Goal: Task Accomplishment & Management: Complete application form

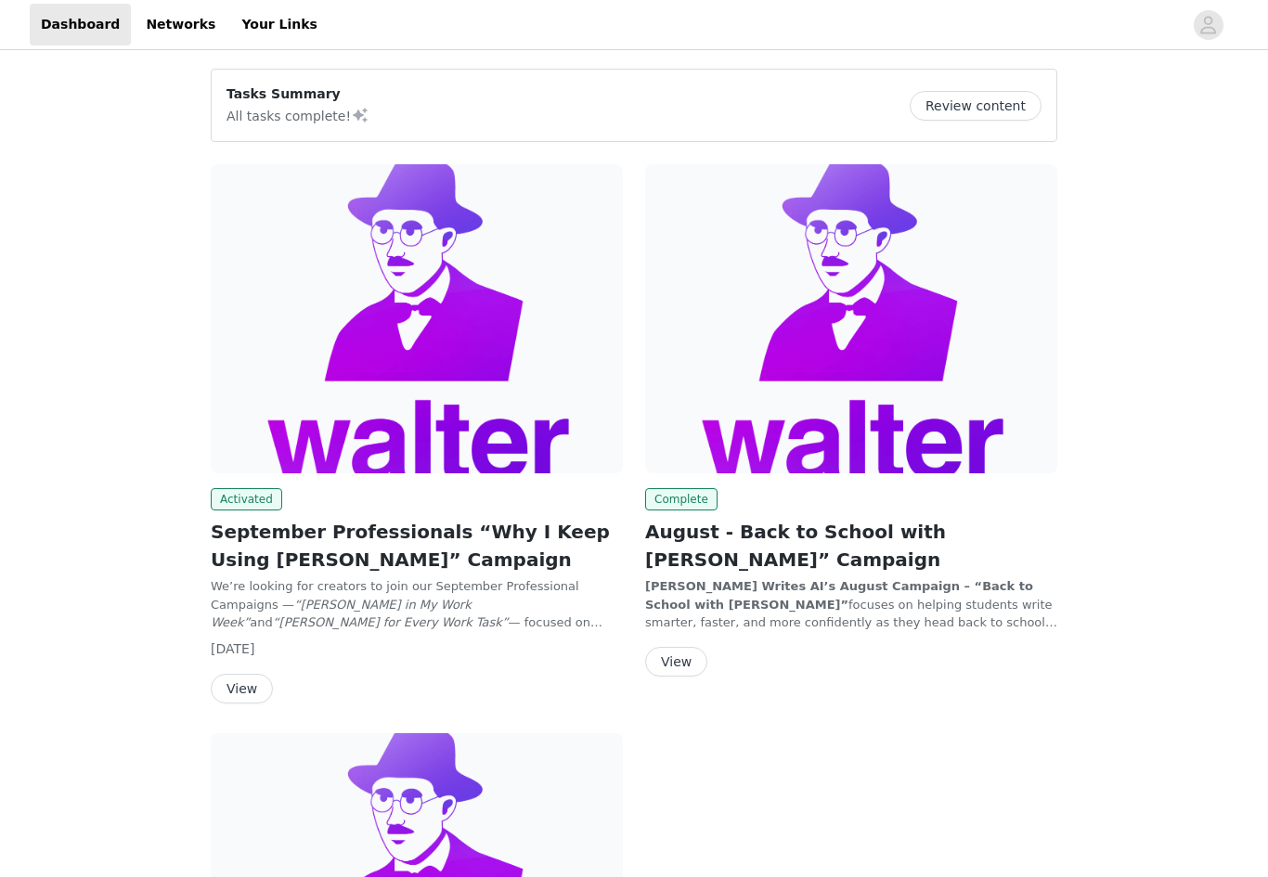
click at [241, 693] on button "View" at bounding box center [242, 689] width 62 height 30
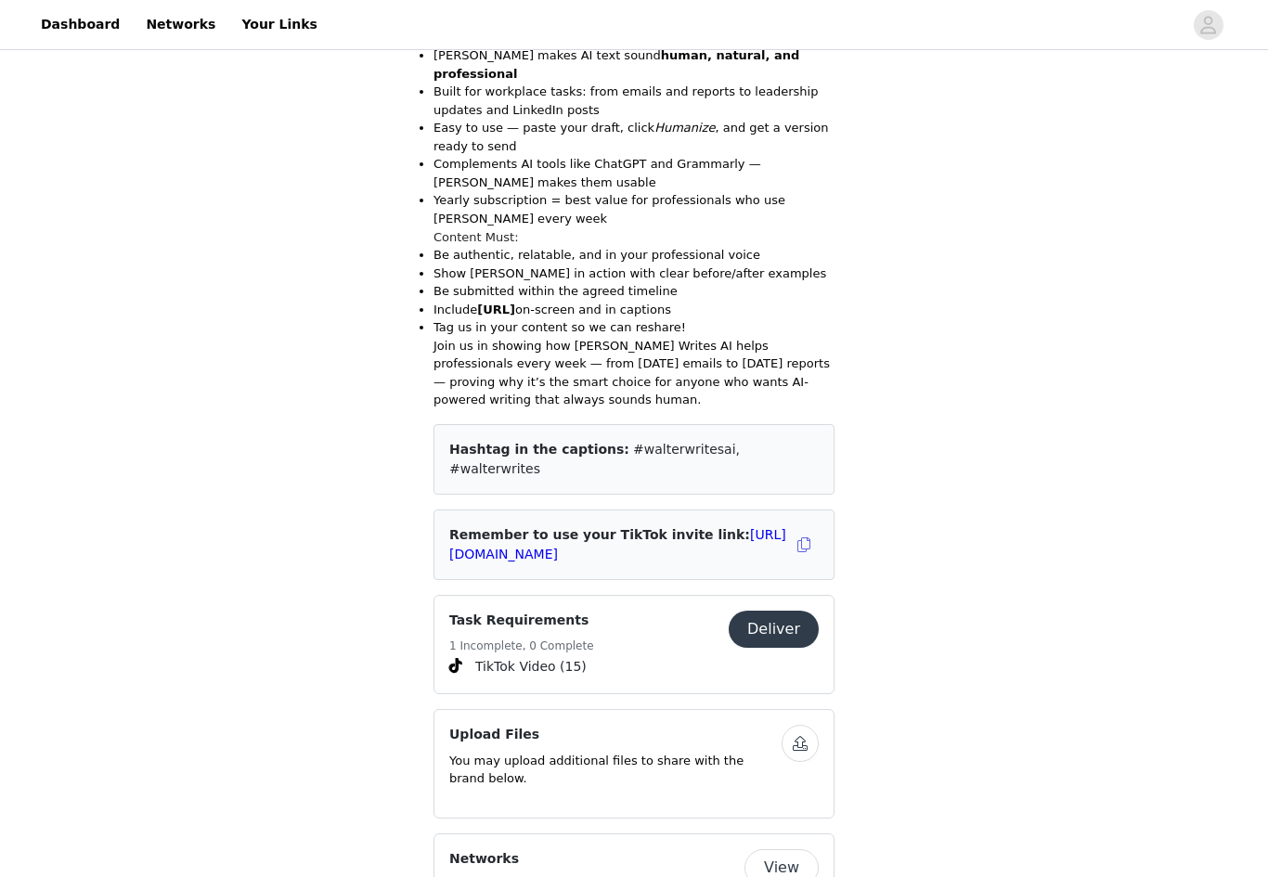
scroll to position [1059, 0]
click at [778, 611] on button "Deliver" at bounding box center [774, 629] width 90 height 37
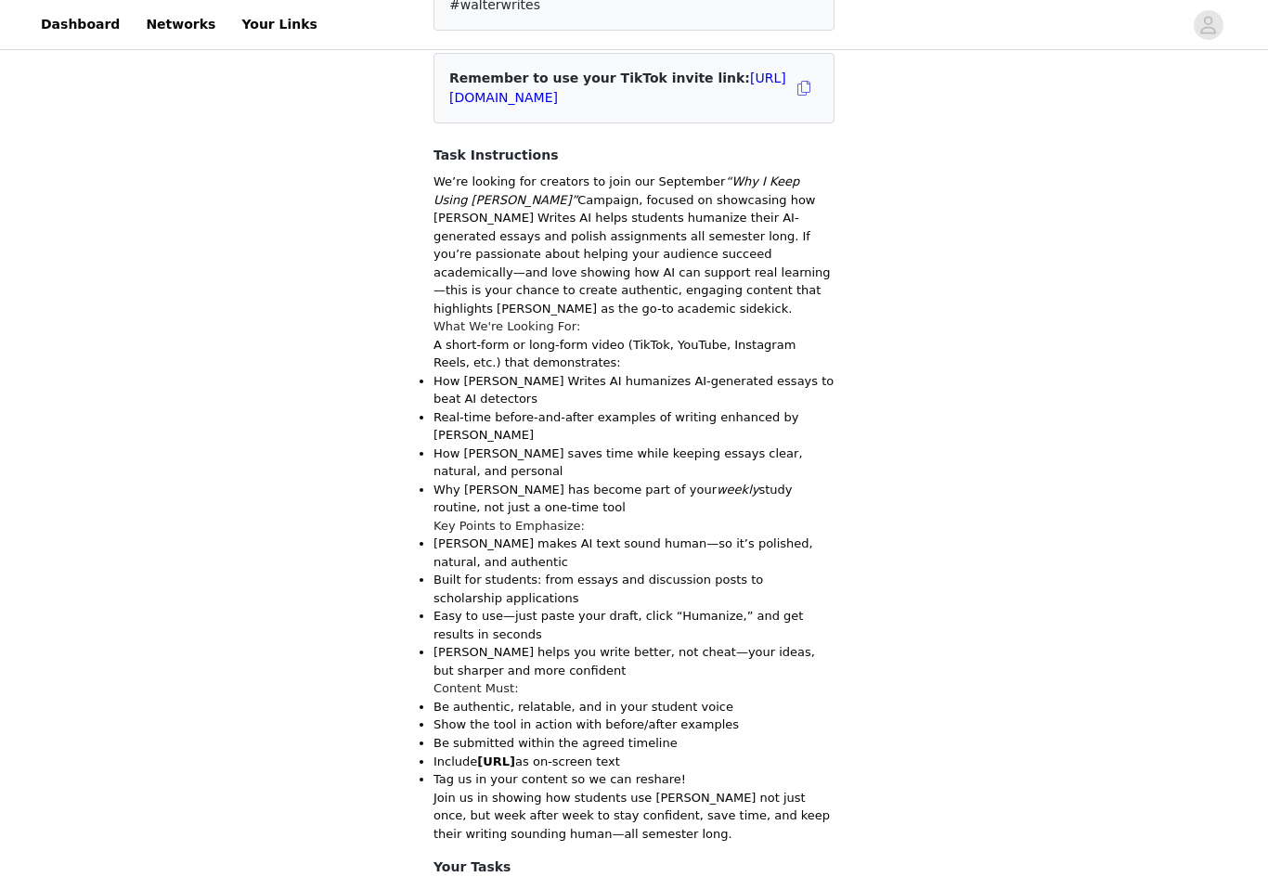
scroll to position [452, 0]
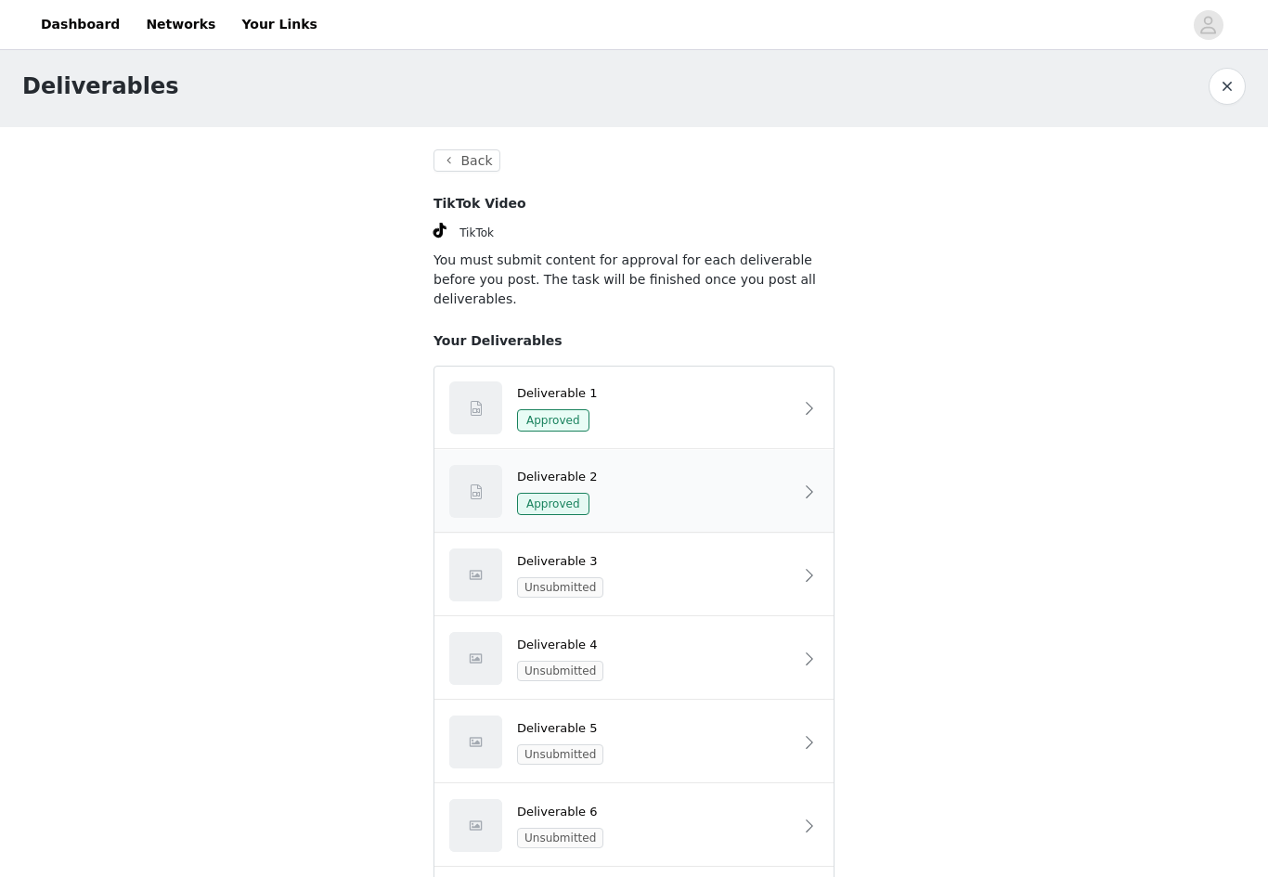
scroll to position [11, 0]
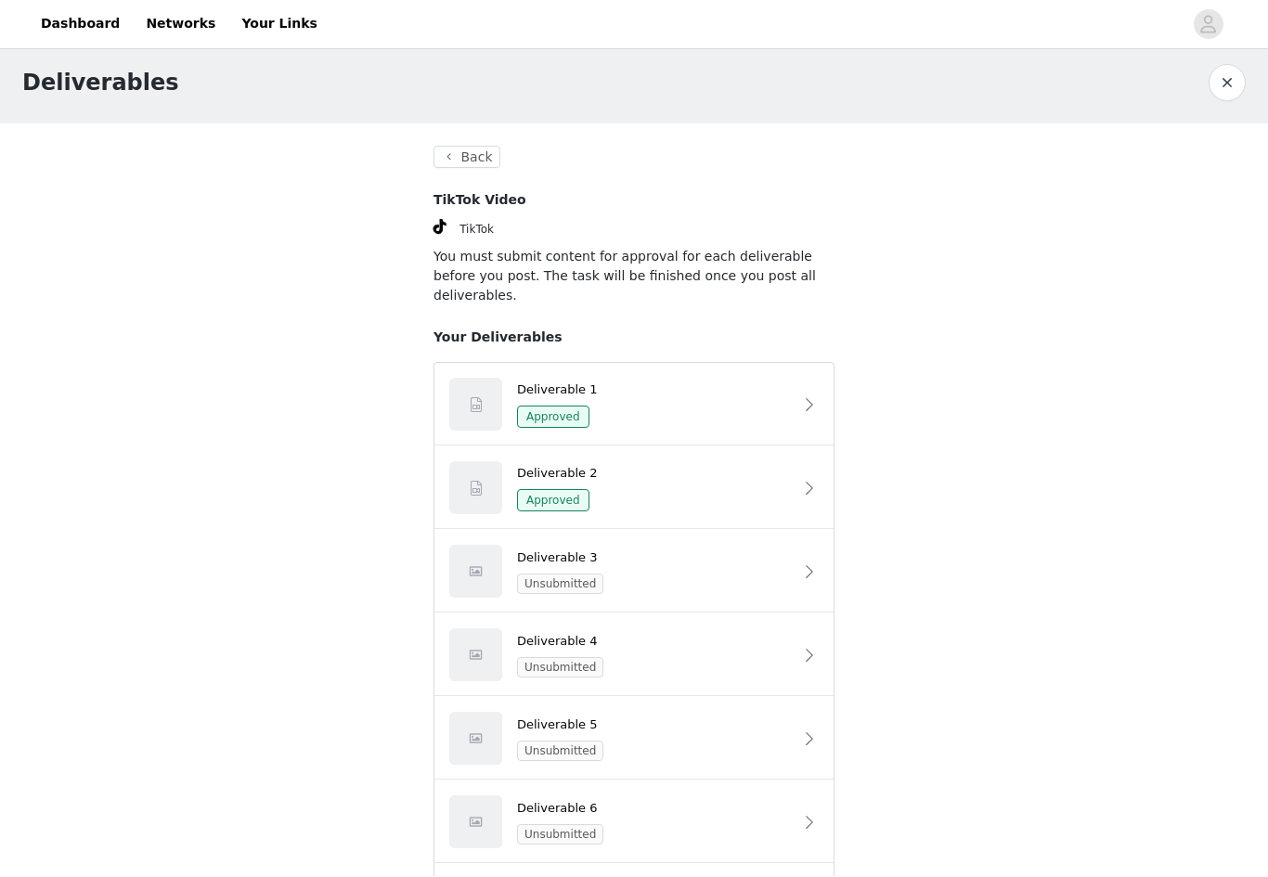
drag, startPoint x: 713, startPoint y: 488, endPoint x: -1, endPoint y: -13, distance: 872.5
click at [674, 474] on html "Dashboard Networks Your Links Deliverables Back TikTok Video TikTok You must su…" at bounding box center [634, 427] width 1268 height 877
click at [556, 382] on div "Deliverable 1" at bounding box center [655, 391] width 276 height 19
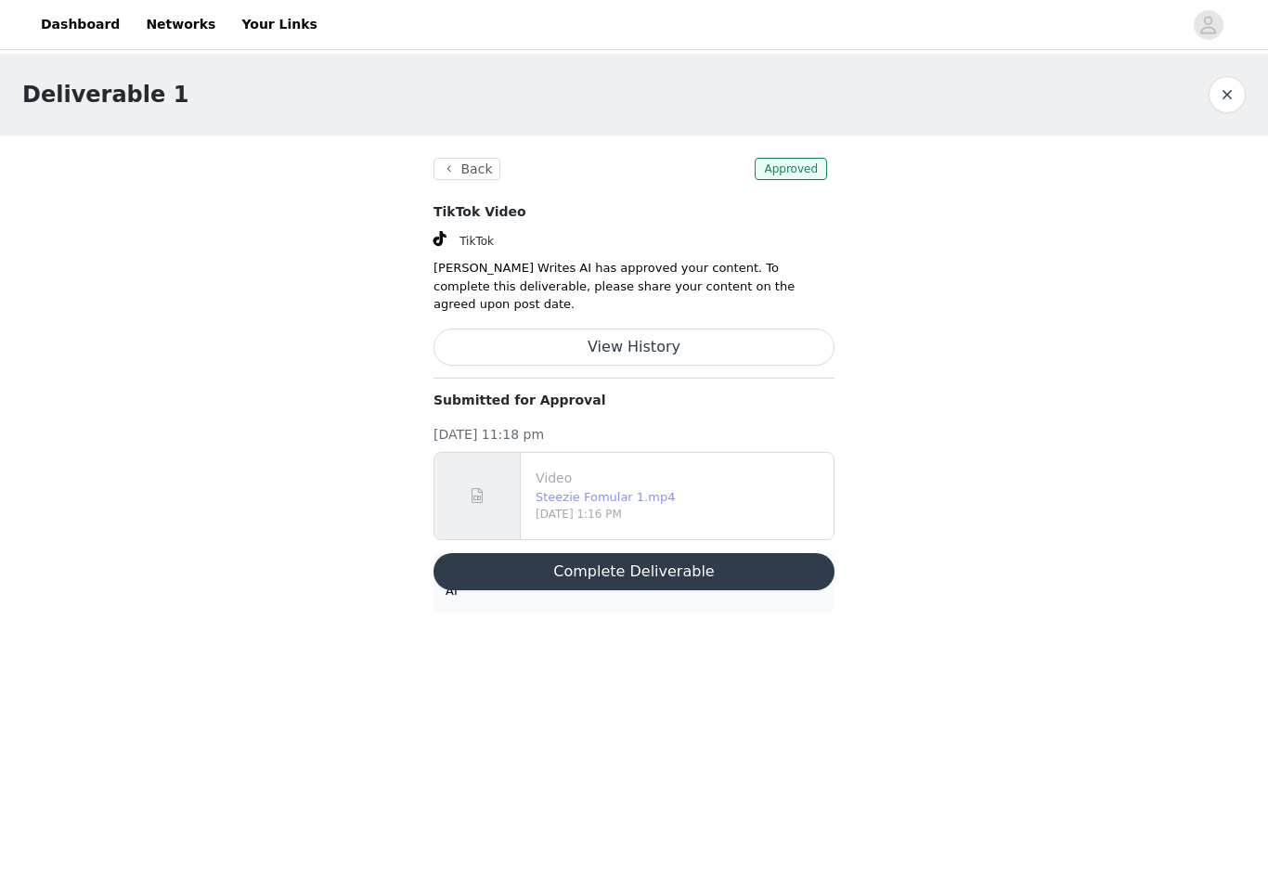
click at [638, 490] on link "Steezie Fomular 1.mp4" at bounding box center [605, 497] width 139 height 14
click at [452, 170] on button "Back" at bounding box center [467, 169] width 67 height 22
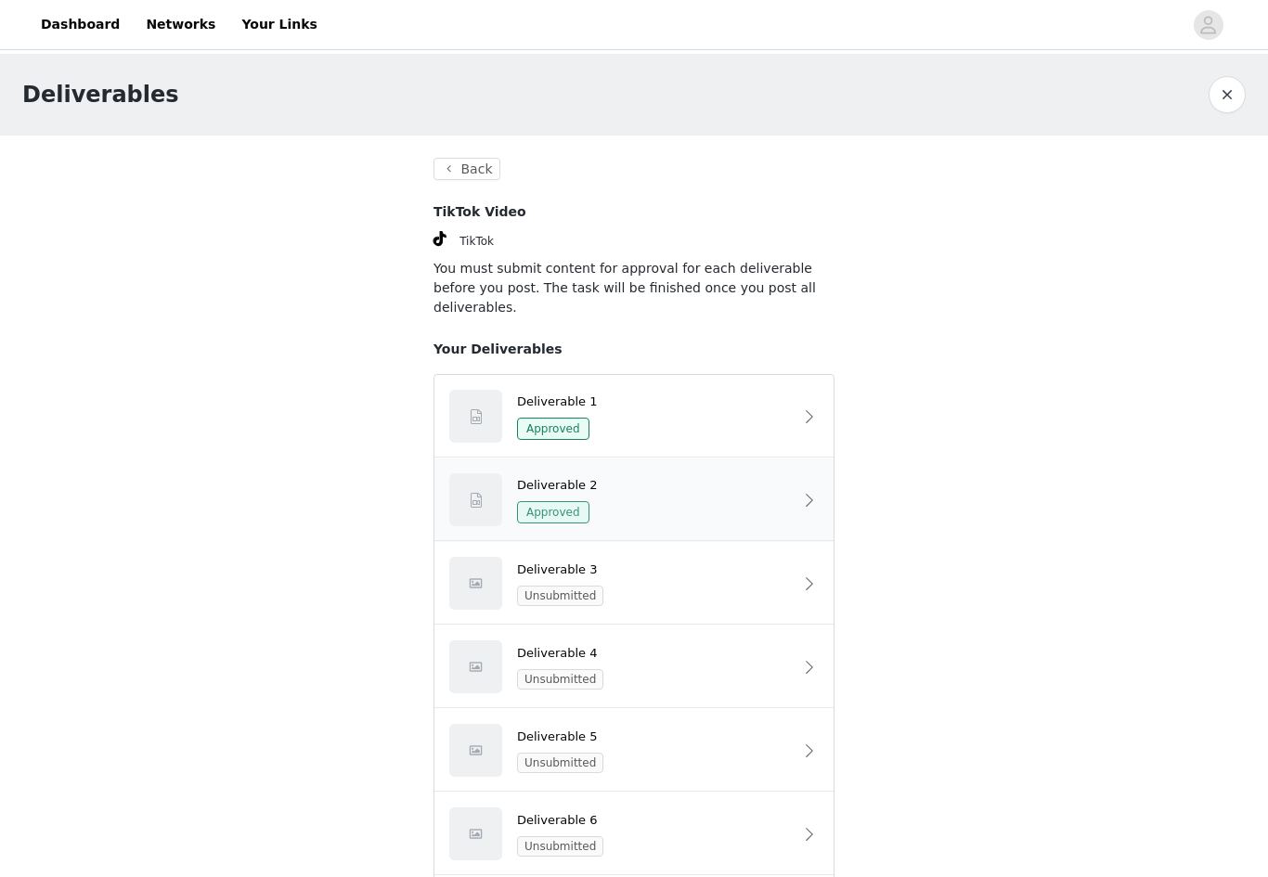
click at [567, 501] on span "Approved" at bounding box center [553, 512] width 72 height 22
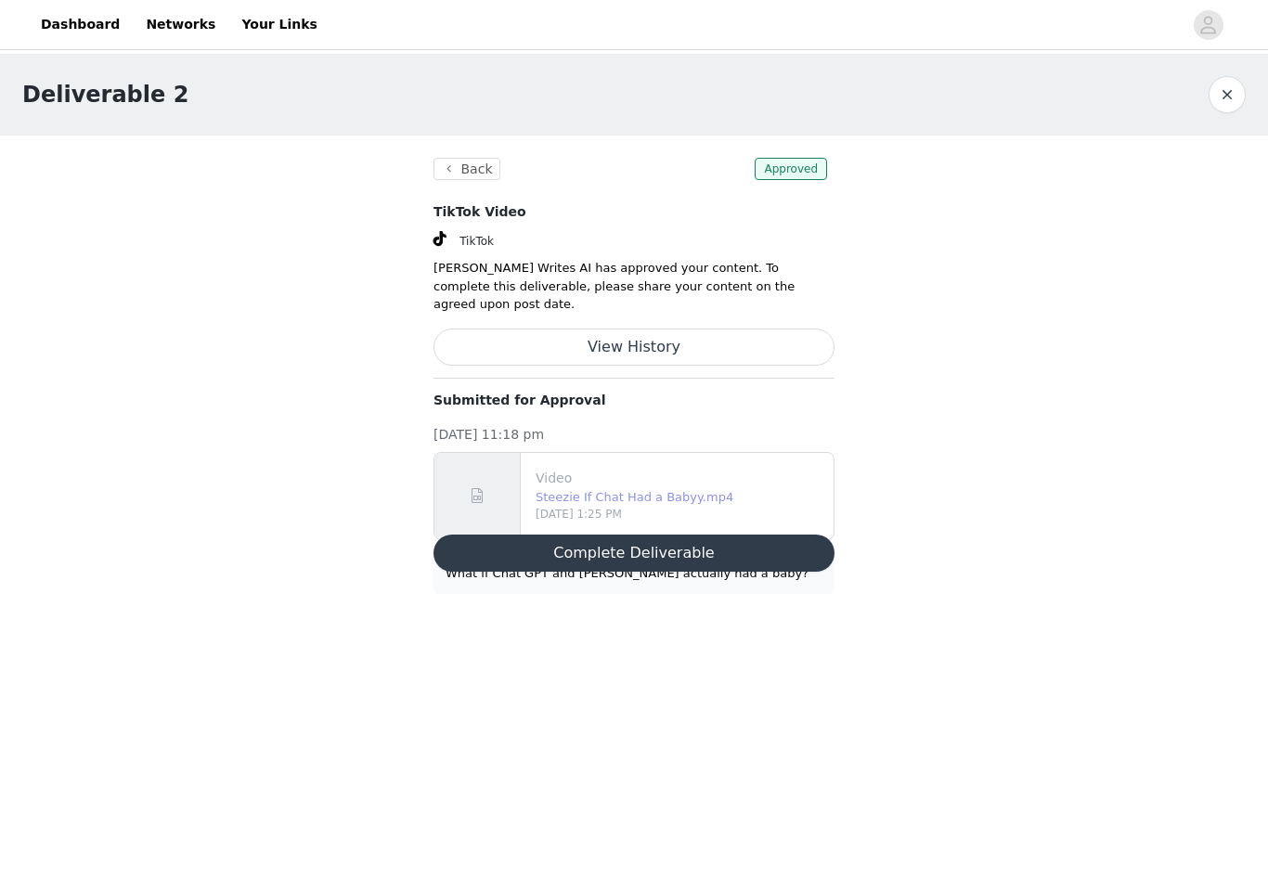
click at [662, 490] on link "Steezie If Chat Had a Babyy.mp4" at bounding box center [635, 497] width 198 height 14
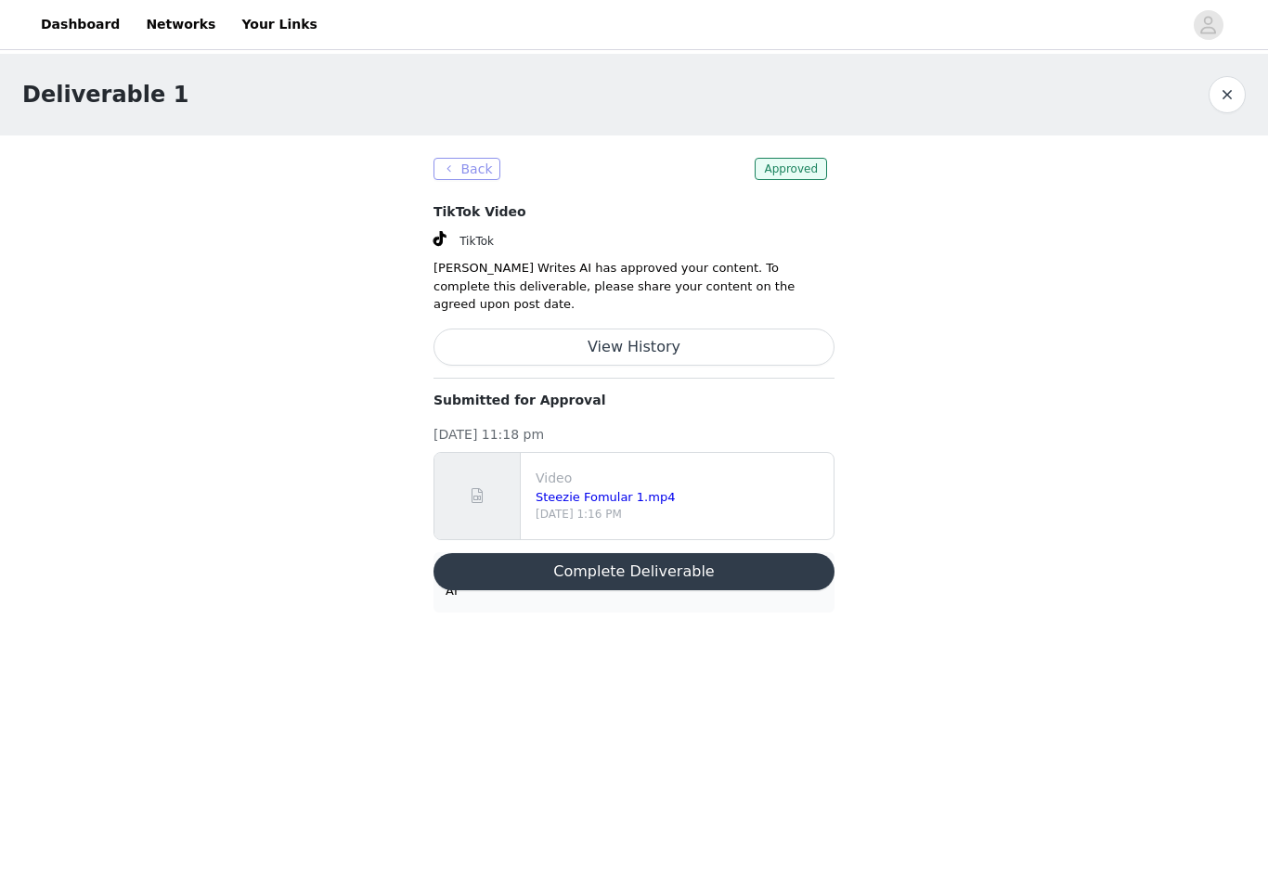
click at [470, 169] on button "Back" at bounding box center [467, 169] width 67 height 22
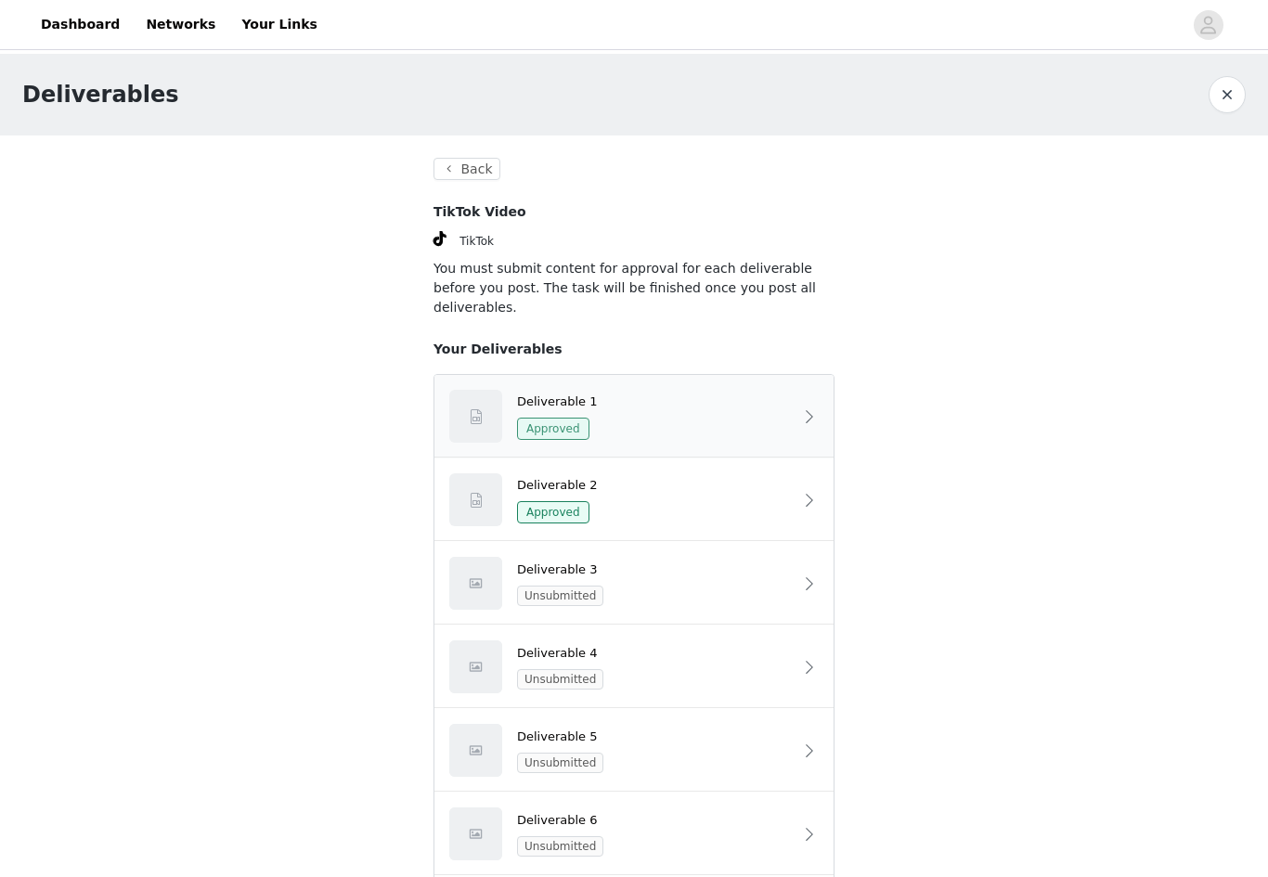
click at [565, 418] on span "Approved" at bounding box center [553, 429] width 72 height 22
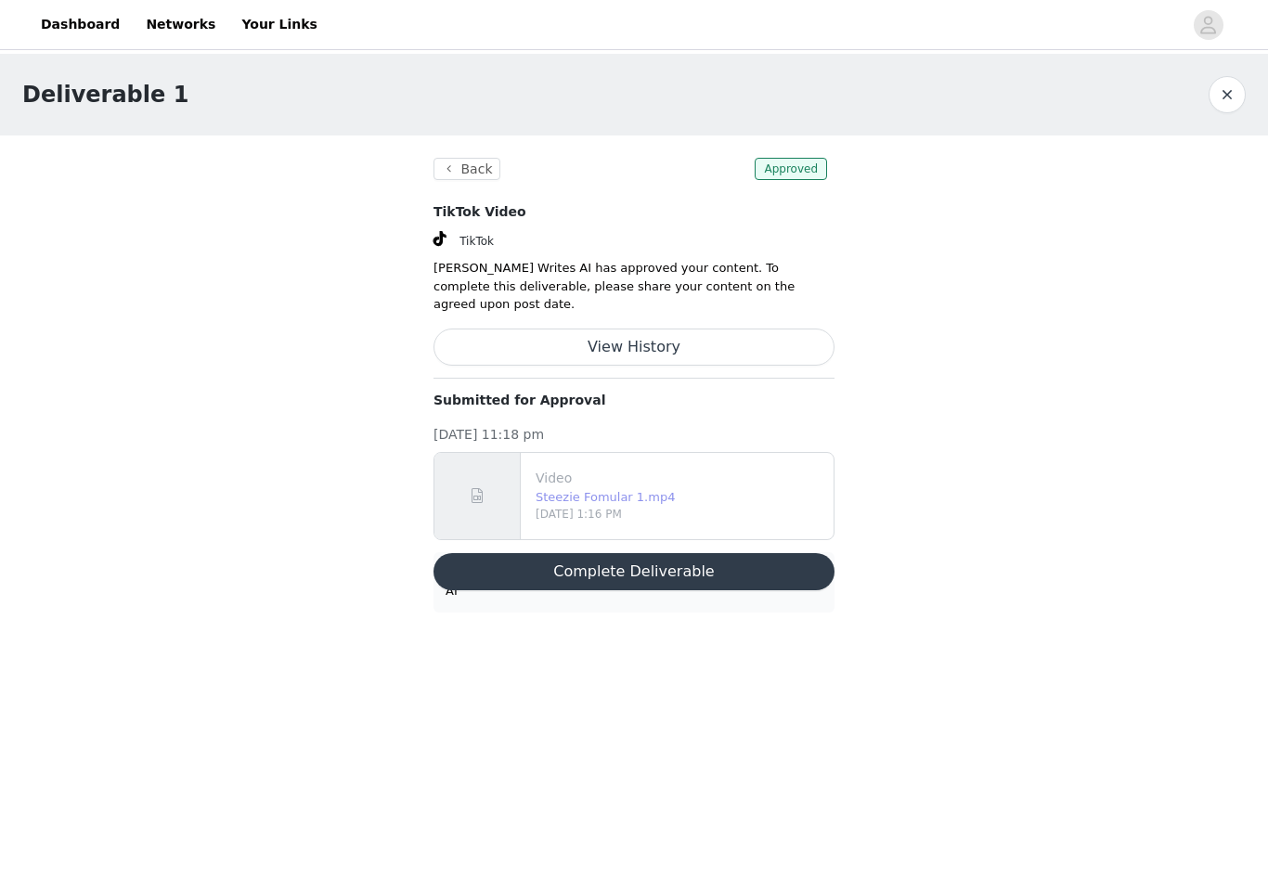
click at [579, 490] on link "Steezie Fomular 1.mp4" at bounding box center [605, 497] width 139 height 14
click at [460, 177] on button "Back" at bounding box center [467, 169] width 67 height 22
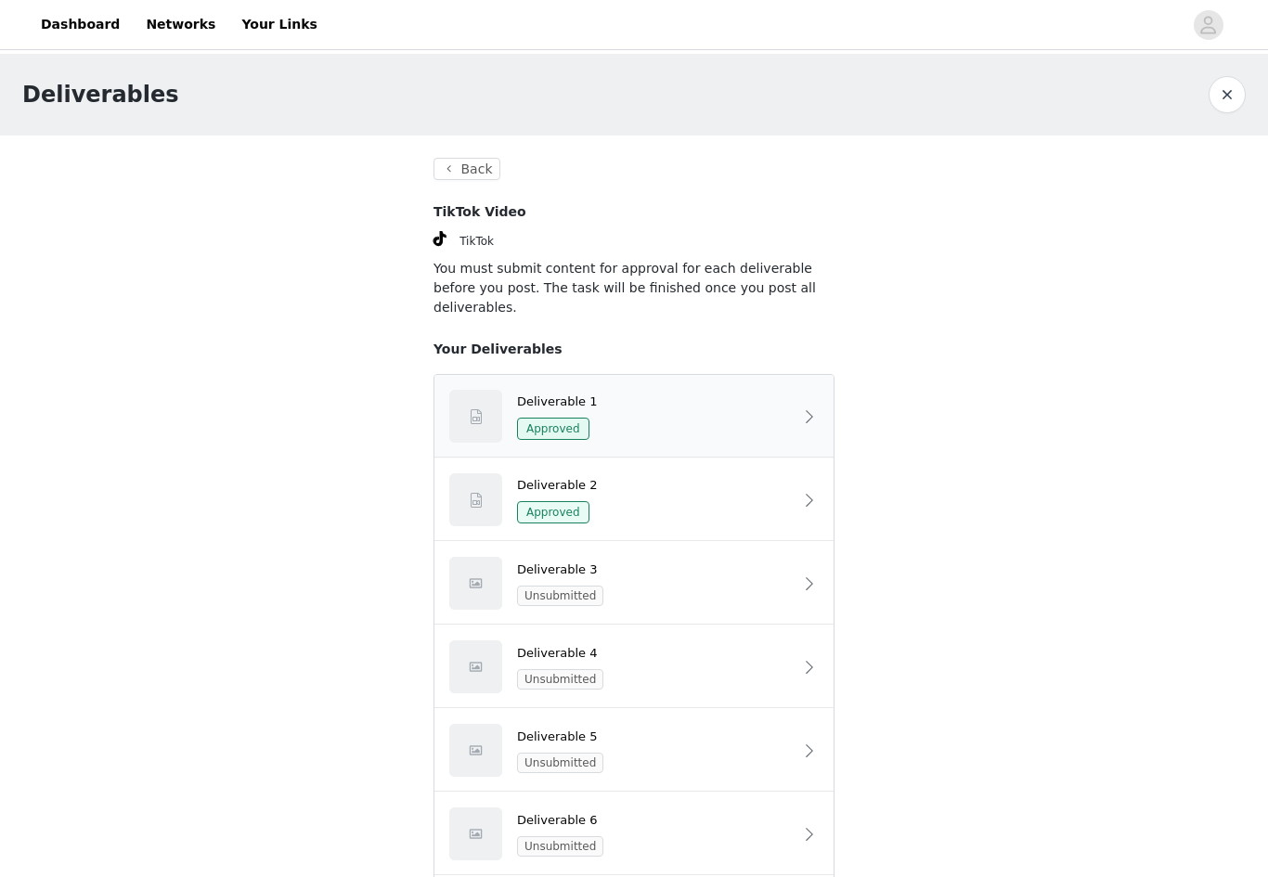
click at [554, 394] on div "Deliverable 1 Approved" at bounding box center [655, 417] width 276 height 48
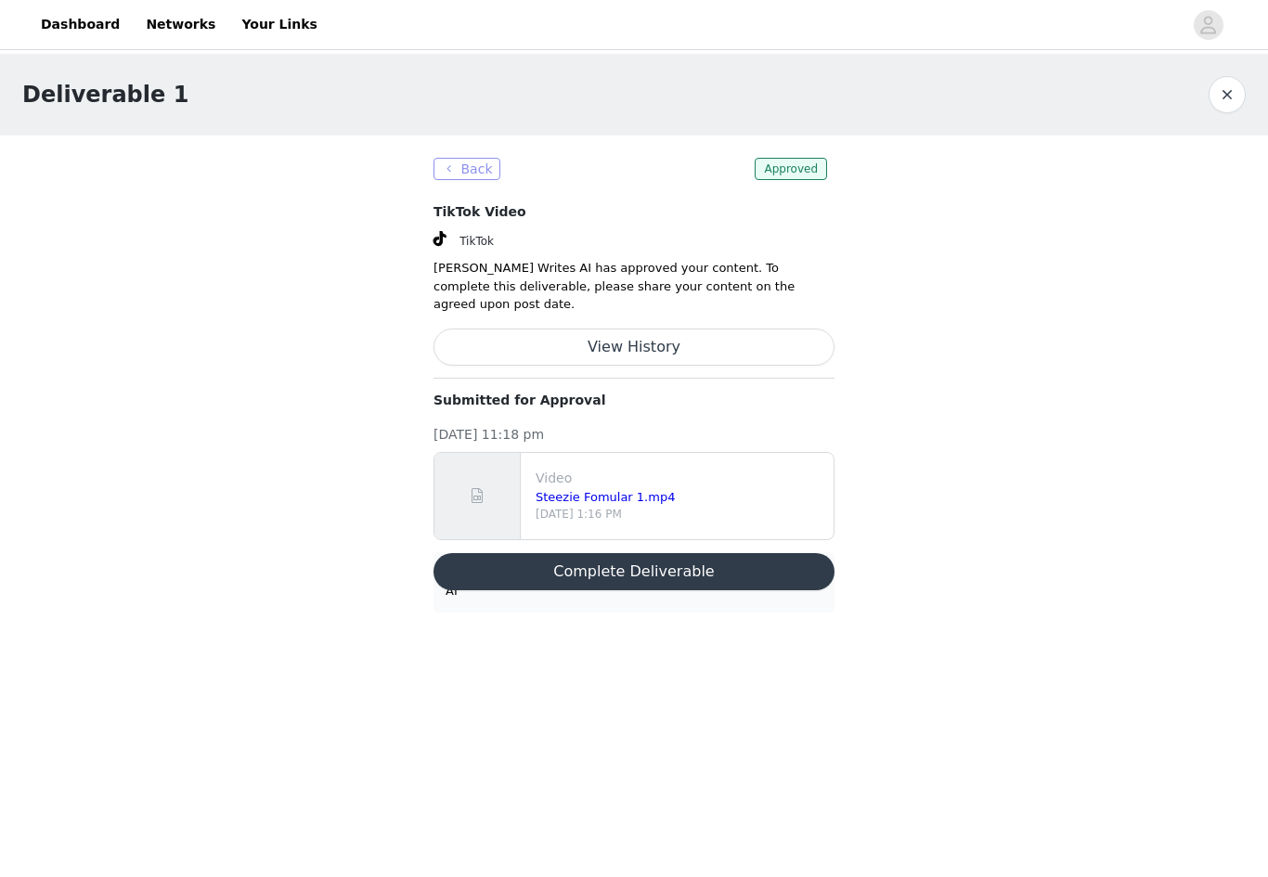
click at [487, 162] on button "Back" at bounding box center [467, 169] width 67 height 22
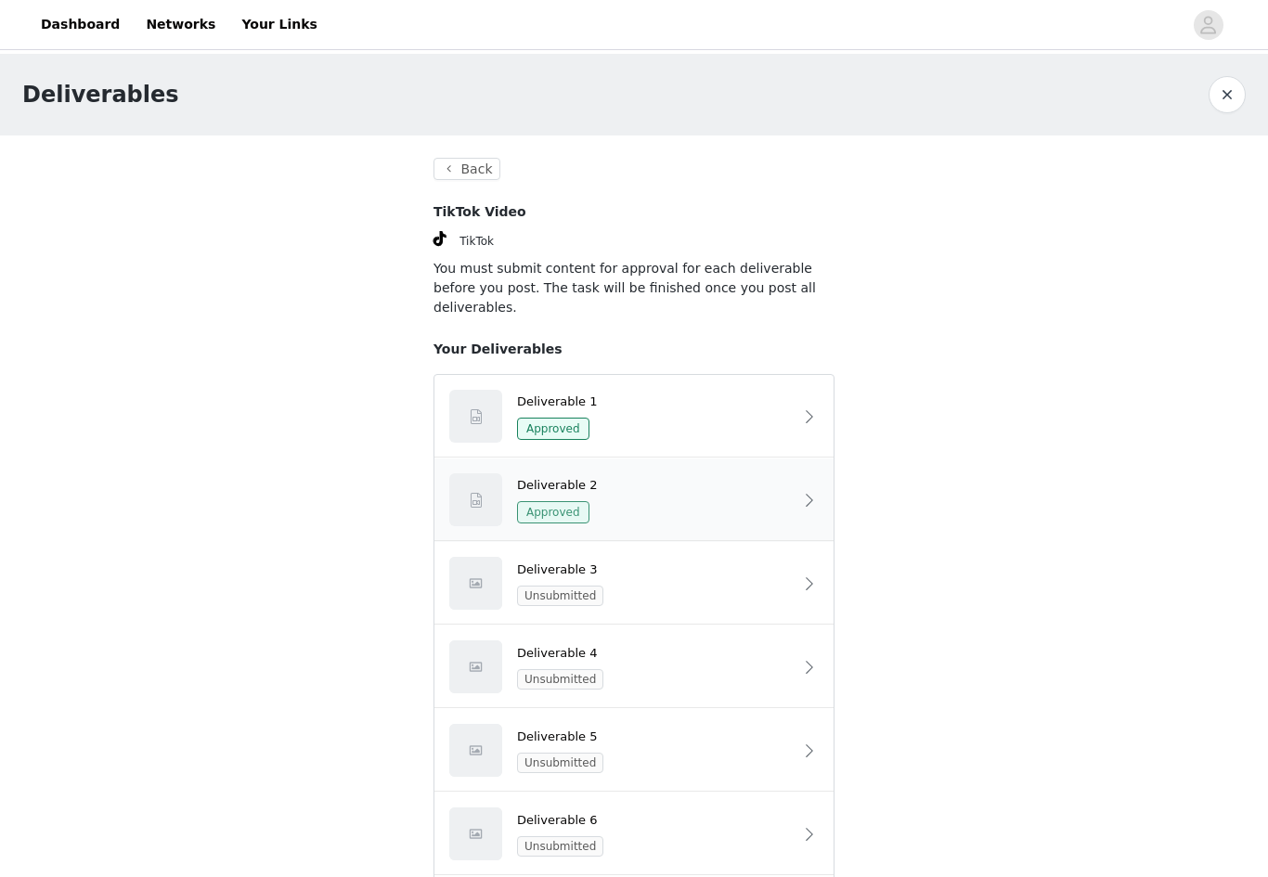
click at [563, 501] on span "Approved" at bounding box center [553, 512] width 72 height 22
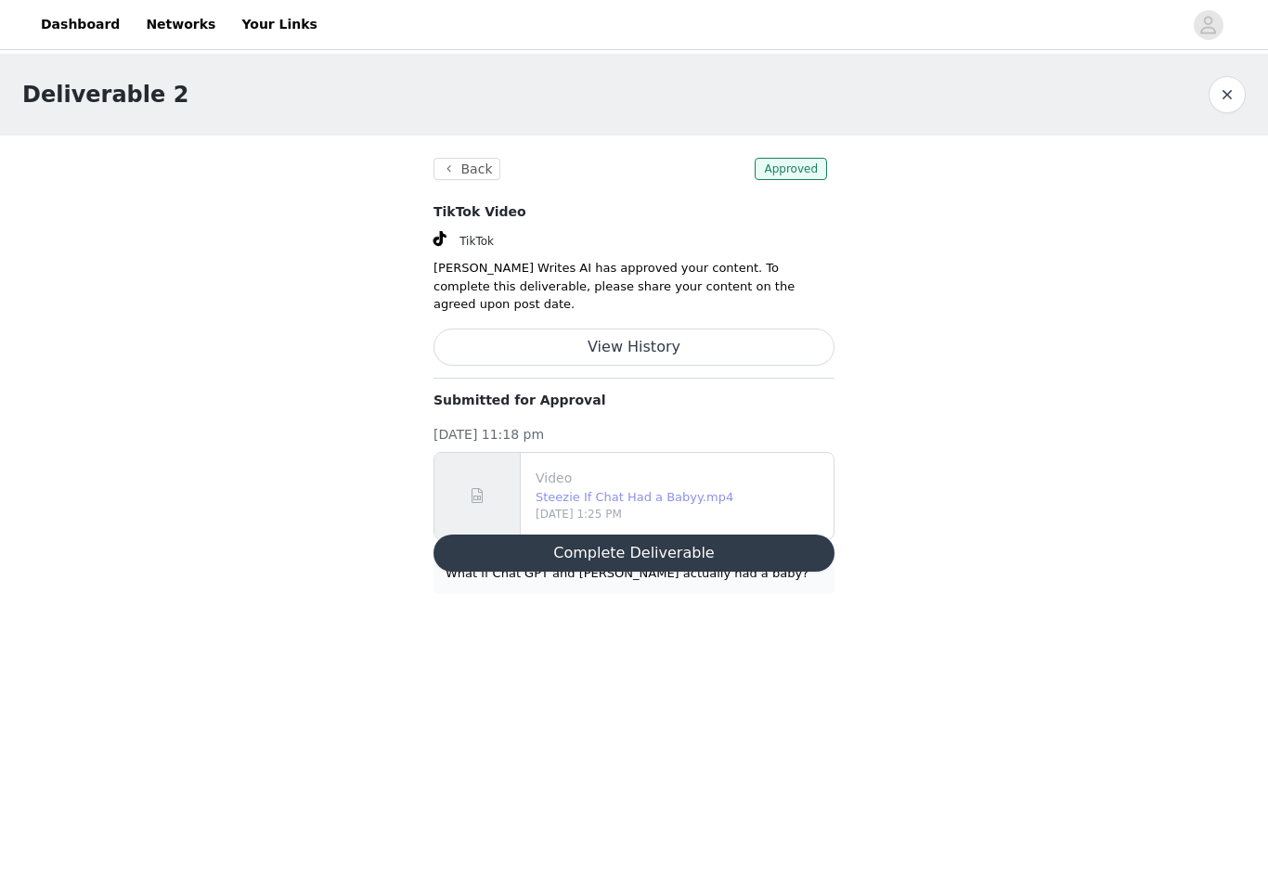
click at [667, 490] on link "Steezie If Chat Had a Babyy.mp4" at bounding box center [635, 497] width 198 height 14
click at [486, 171] on button "Back" at bounding box center [467, 169] width 67 height 22
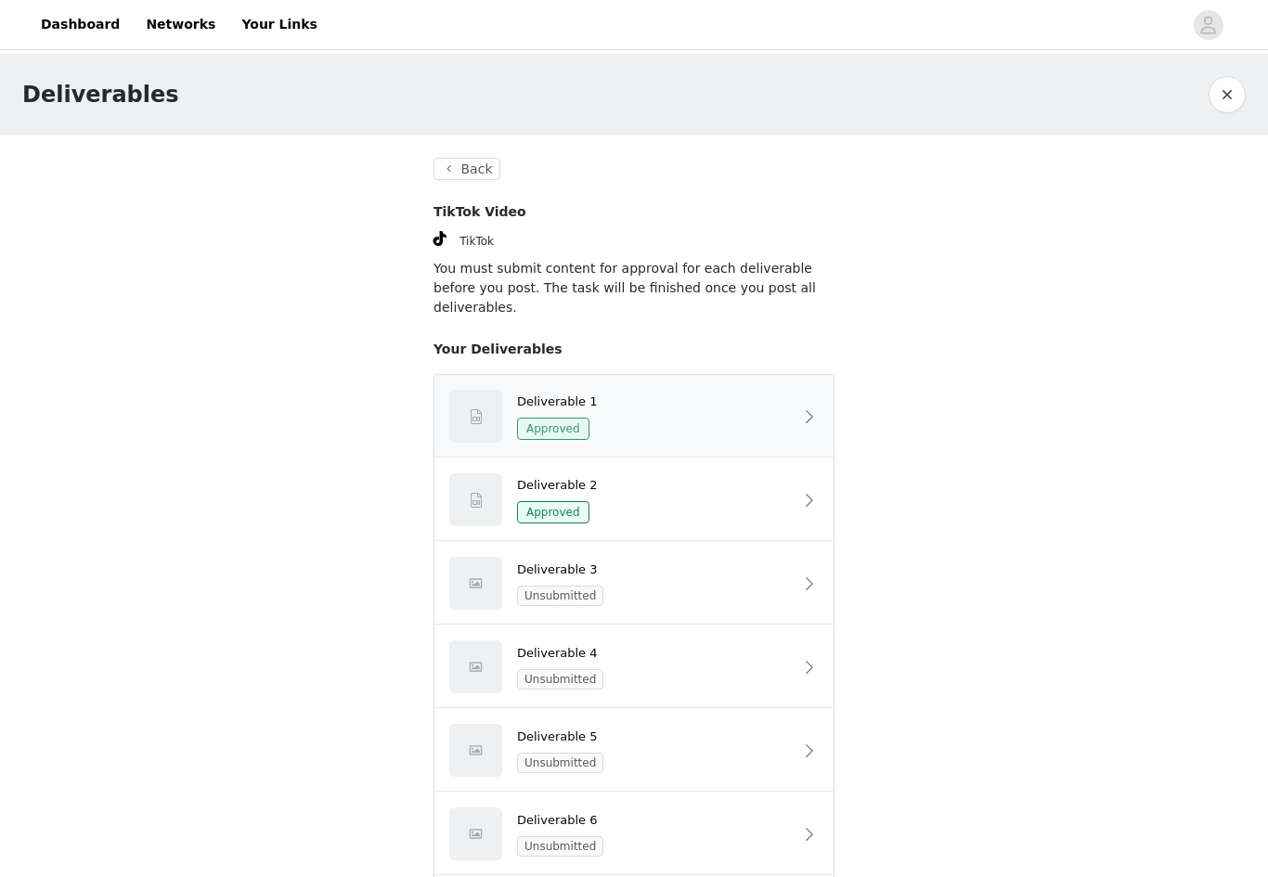
click at [558, 418] on span "Approved" at bounding box center [553, 429] width 72 height 22
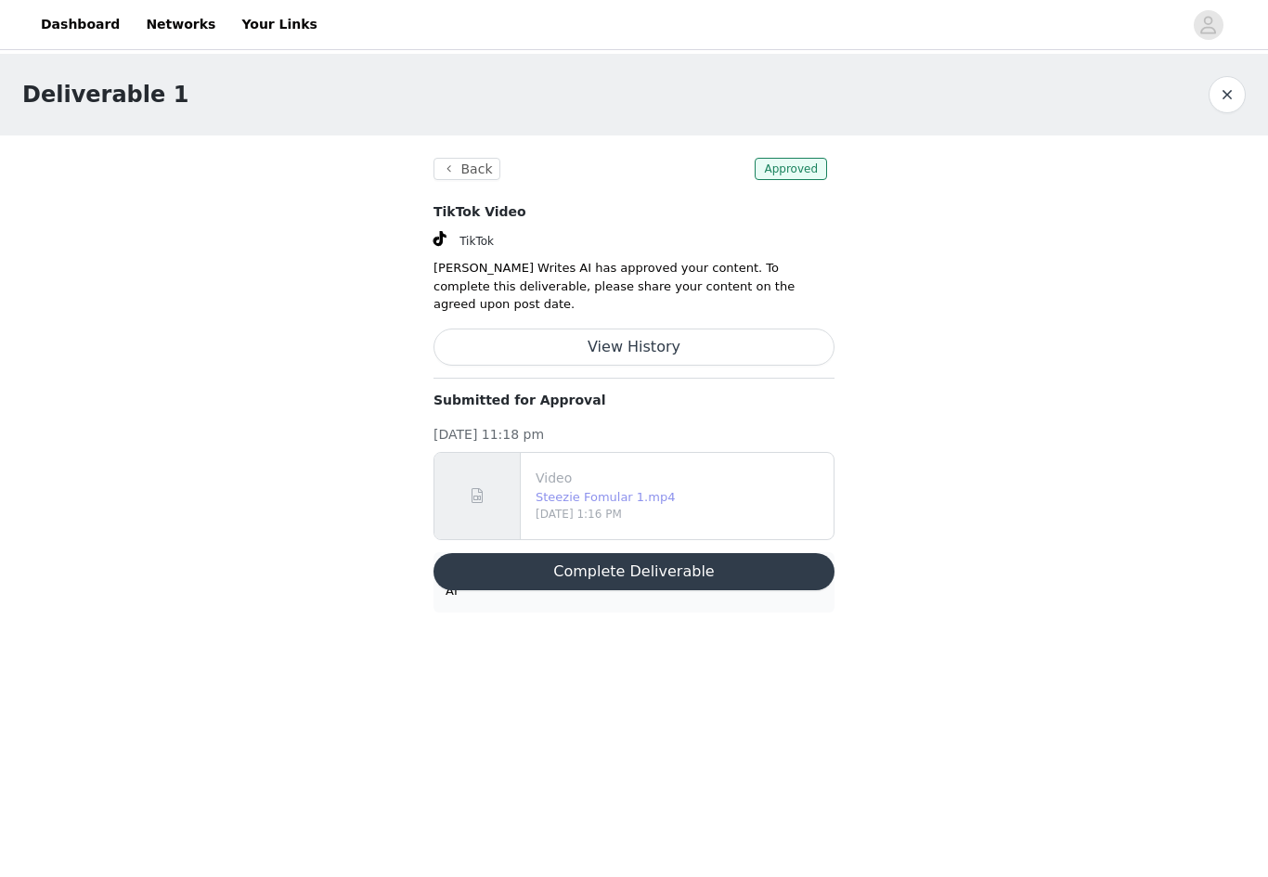
click at [604, 490] on link "Steezie Fomular 1.mp4" at bounding box center [605, 497] width 139 height 14
click at [474, 167] on button "Back" at bounding box center [467, 169] width 67 height 22
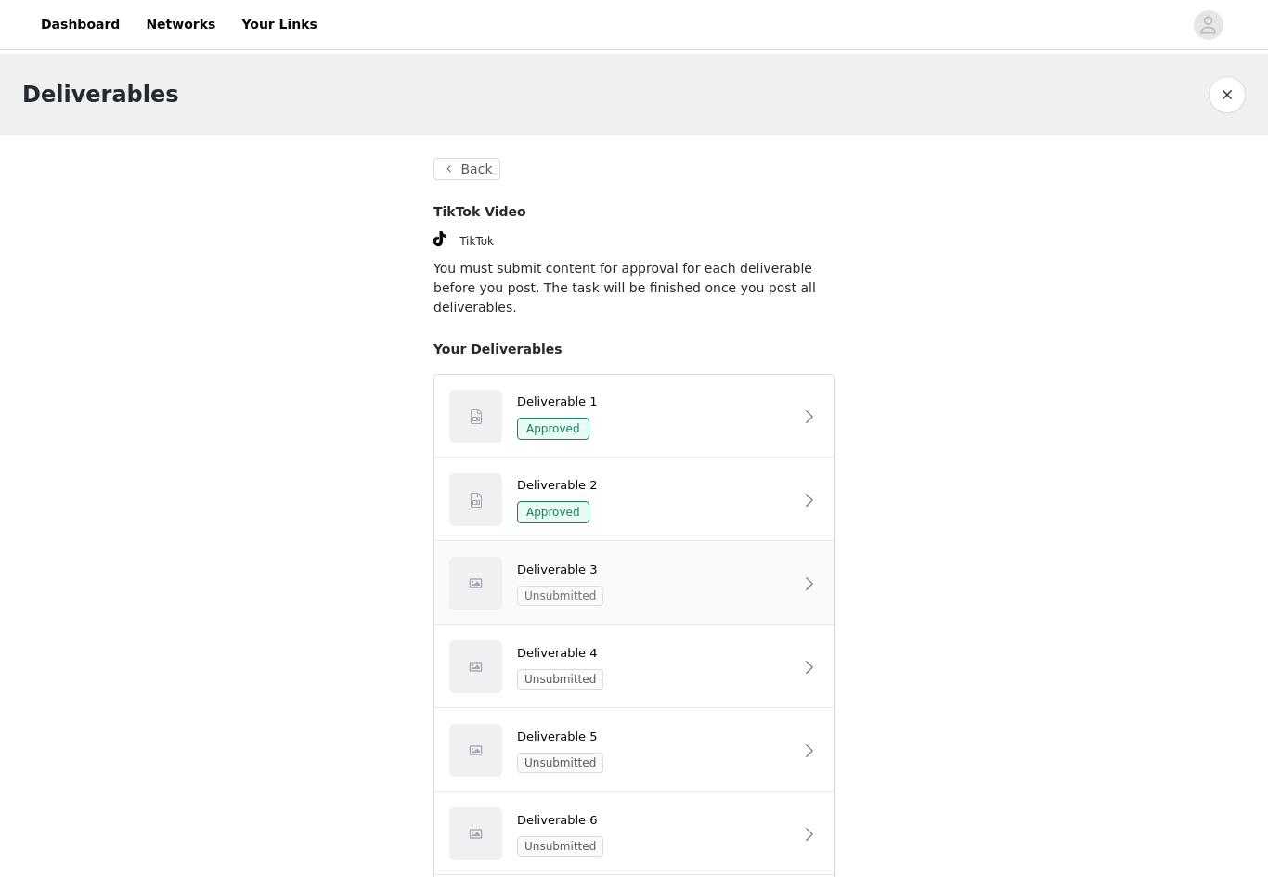
click at [560, 586] on span "Unsubmitted" at bounding box center [560, 596] width 86 height 20
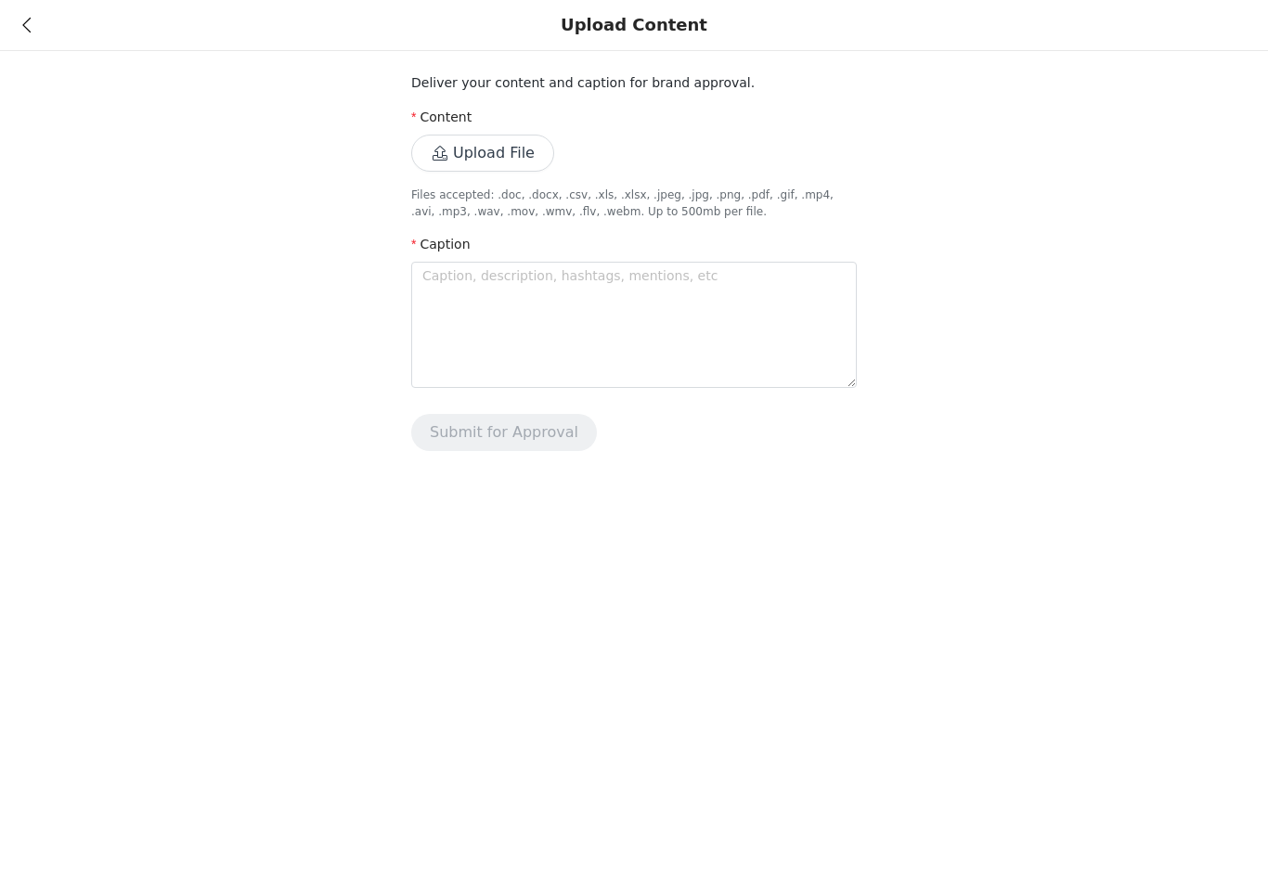
click at [487, 153] on button "Upload File" at bounding box center [482, 153] width 143 height 37
click at [470, 149] on button "Upload File" at bounding box center [482, 153] width 143 height 37
click at [475, 150] on button "Upload File" at bounding box center [482, 153] width 143 height 37
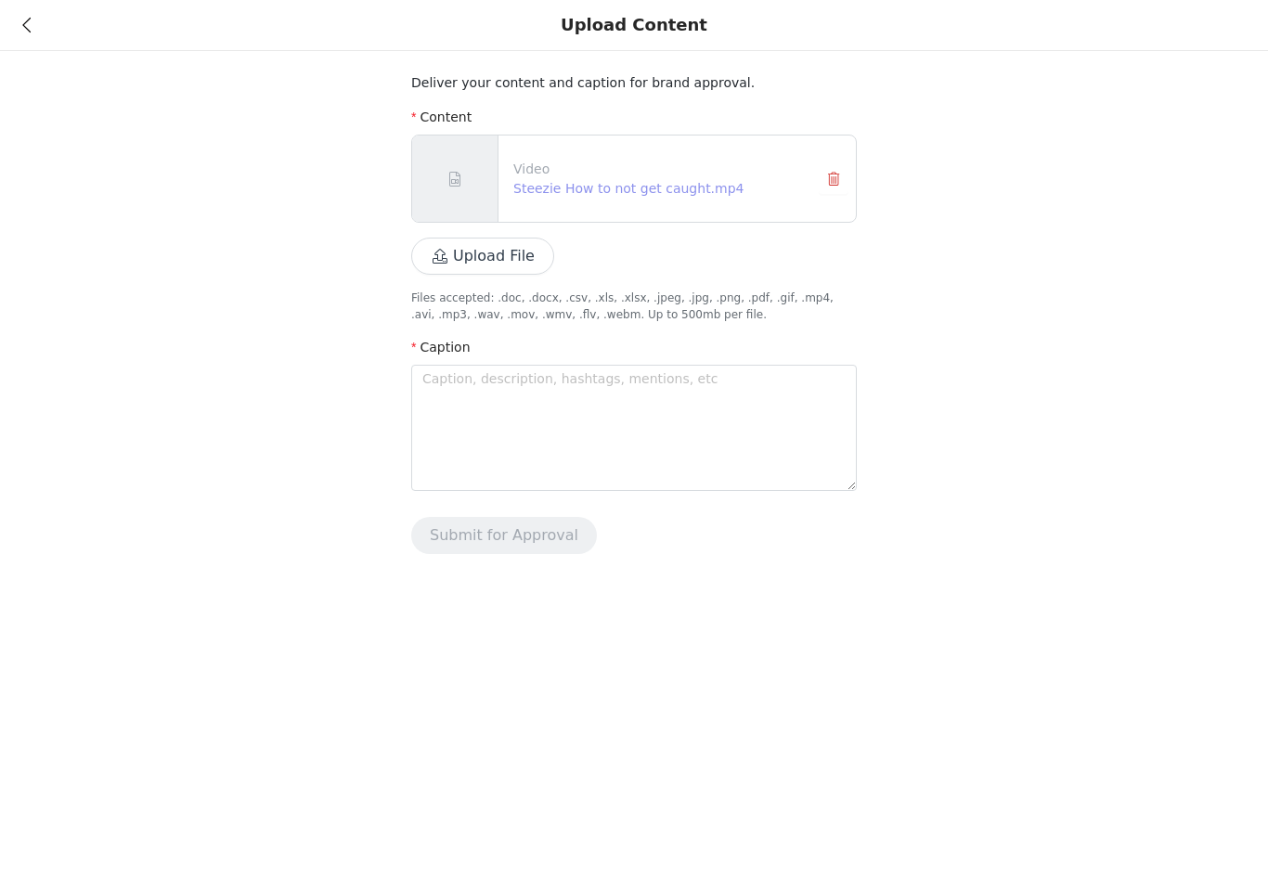
click at [578, 181] on link "Steezie How to not get caught.mp4" at bounding box center [628, 188] width 231 height 15
click at [560, 402] on textarea at bounding box center [634, 428] width 446 height 126
type textarea "H"
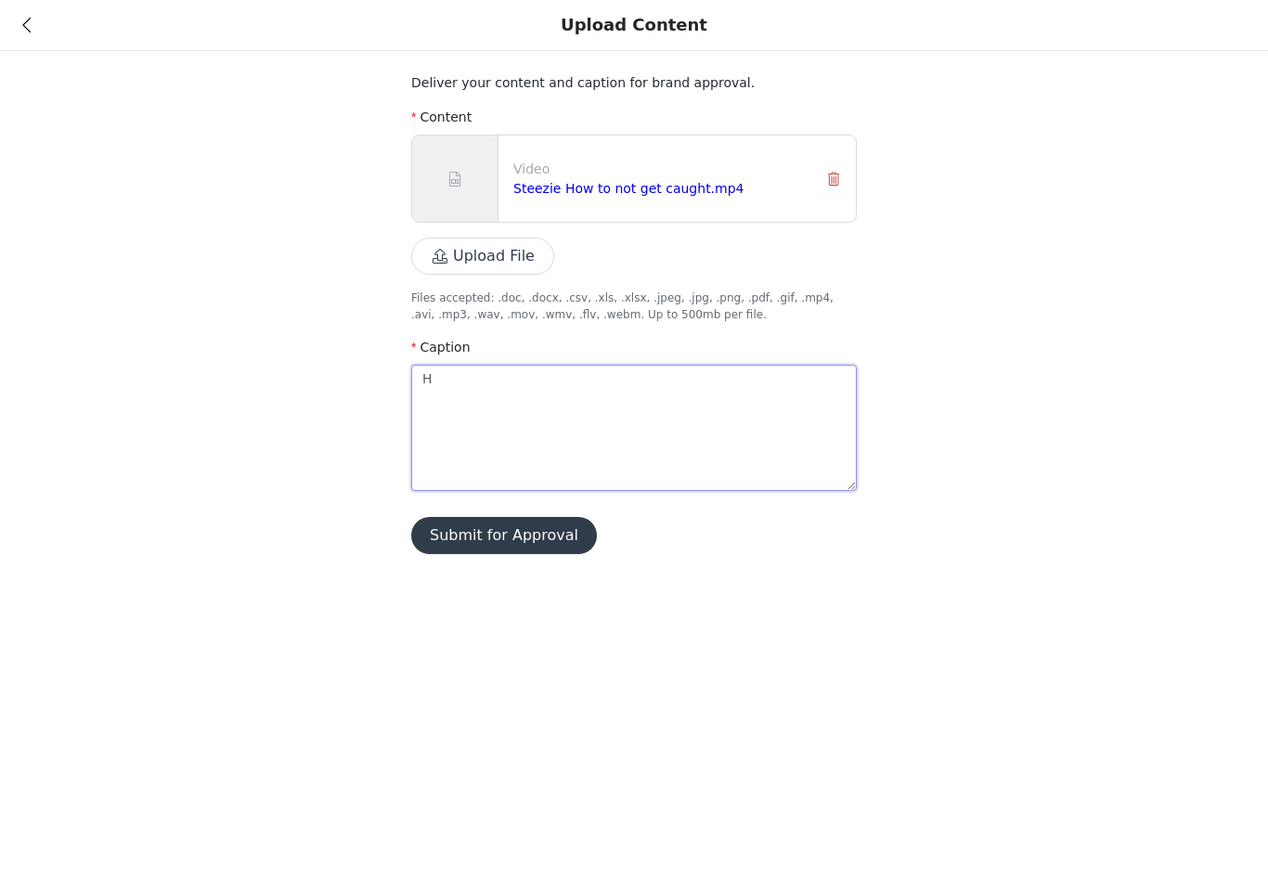
type textarea "Ho"
type textarea "How"
type textarea "Howt"
type textarea "Howto"
type textarea "Howt"
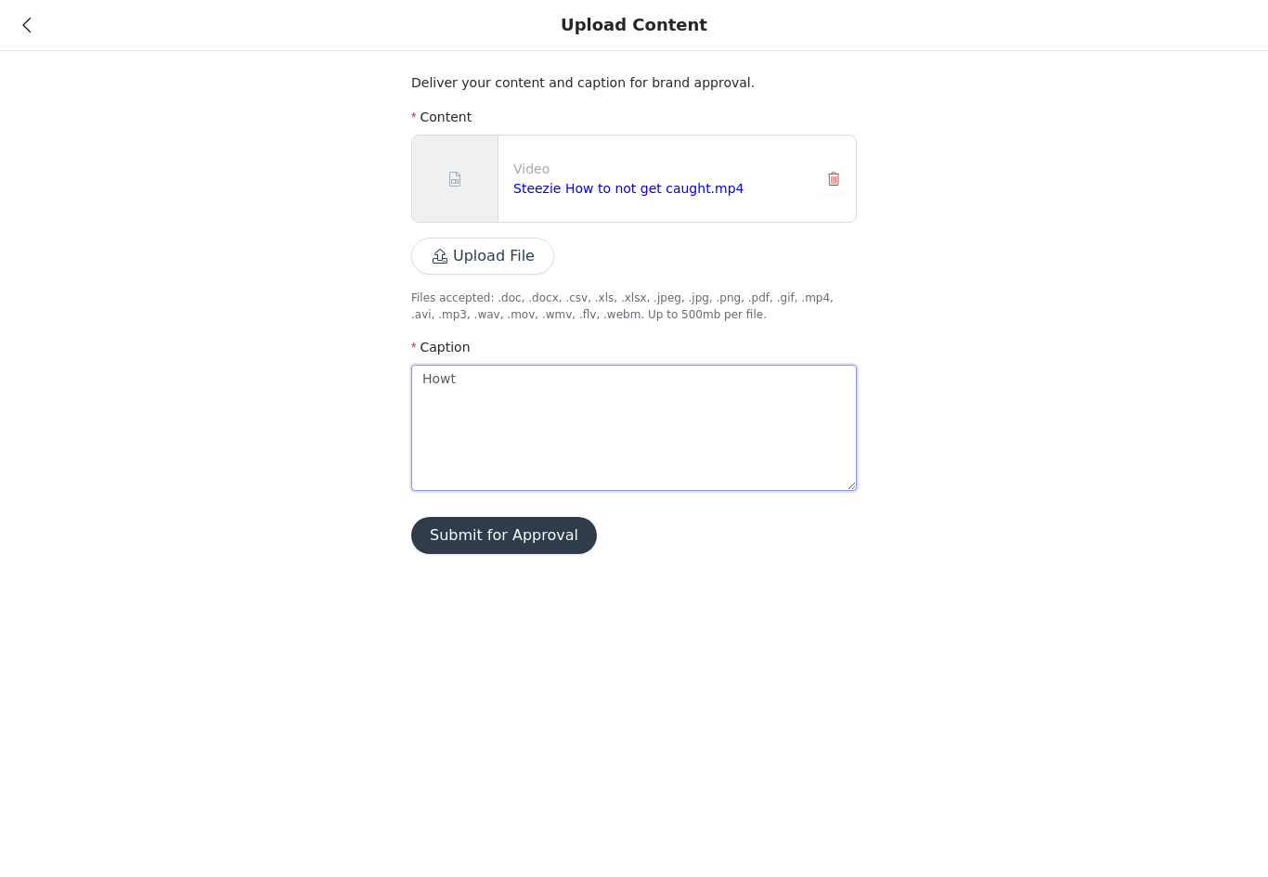
type textarea "How"
type textarea "How t"
type textarea "How to"
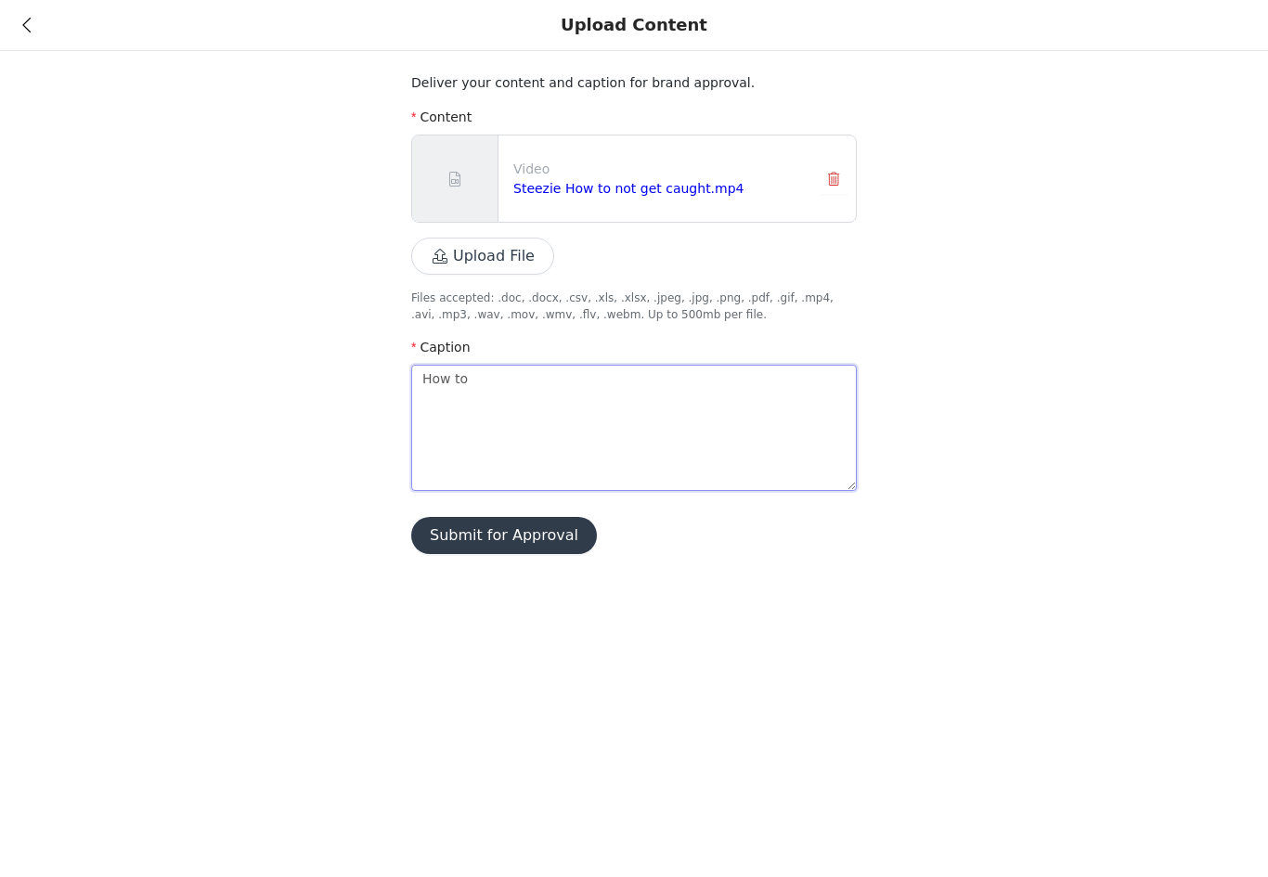
type textarea "How to n"
type textarea "How to no"
type textarea "How to not"
type textarea "How to not g"
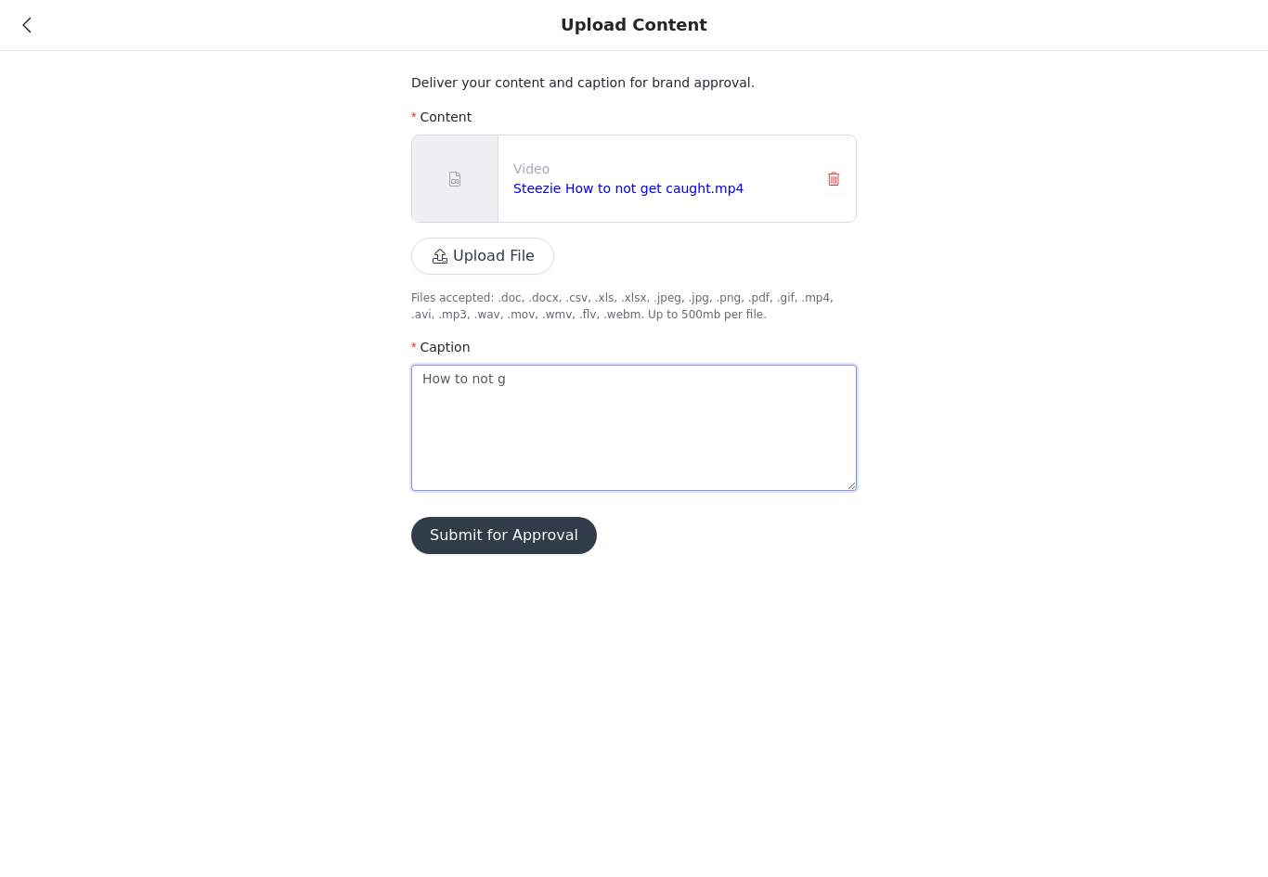
type textarea "How to not ge"
type textarea "How to not get"
type textarea "How to not get c"
type textarea "How to not get ca"
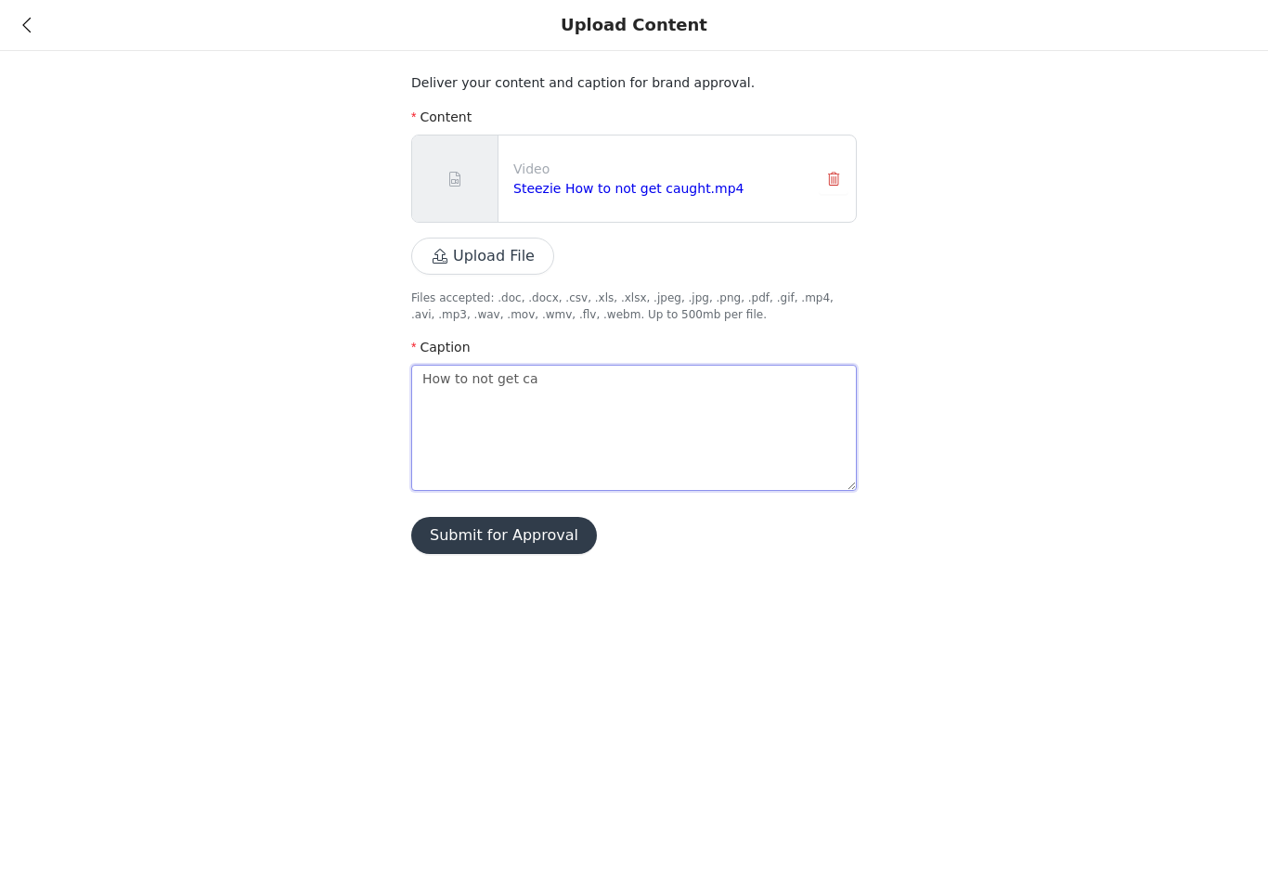
type textarea "How to not get cau"
type textarea "How to not get caug"
type textarea "How to not get caugh"
type textarea "How to not get caught"
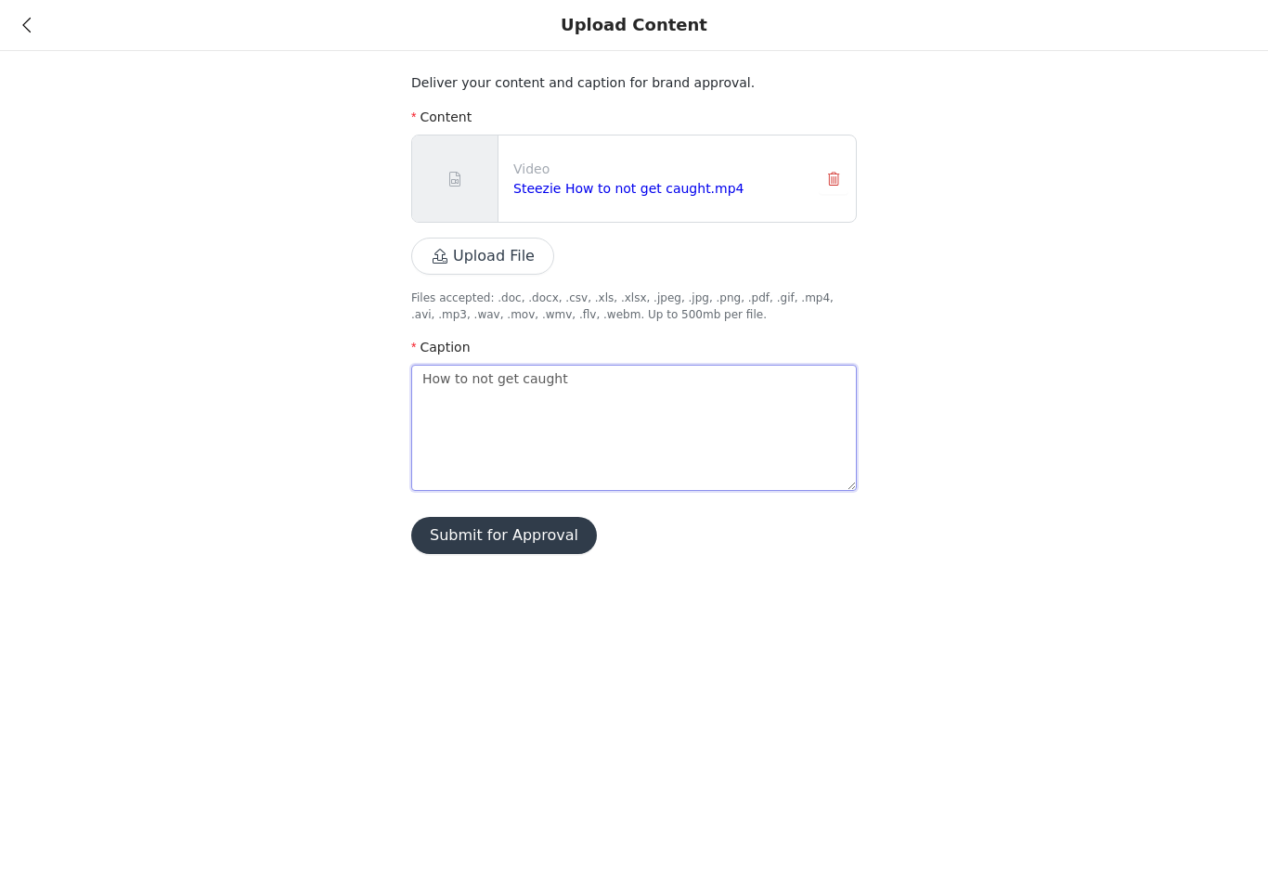
type textarea "How to not get caught u"
type textarea "How to not get caught us"
type textarea "How to not get caught usi"
type textarea "How to not get caught usin"
type textarea "How to not get caught using"
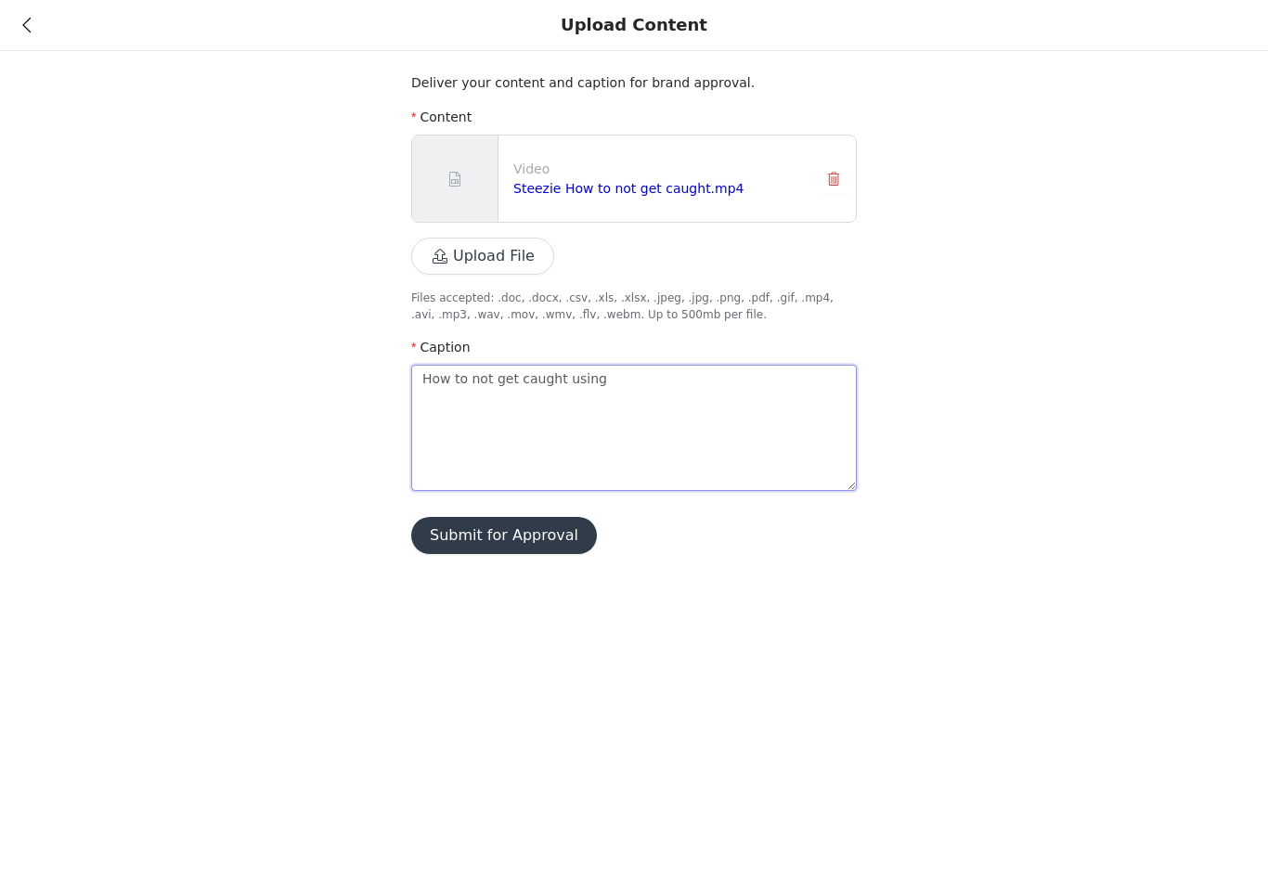
type textarea "How to not get caught using"
type textarea "How to not get caught using A"
type textarea "How to not get caught using AI"
type textarea "How to not get caught using AI a"
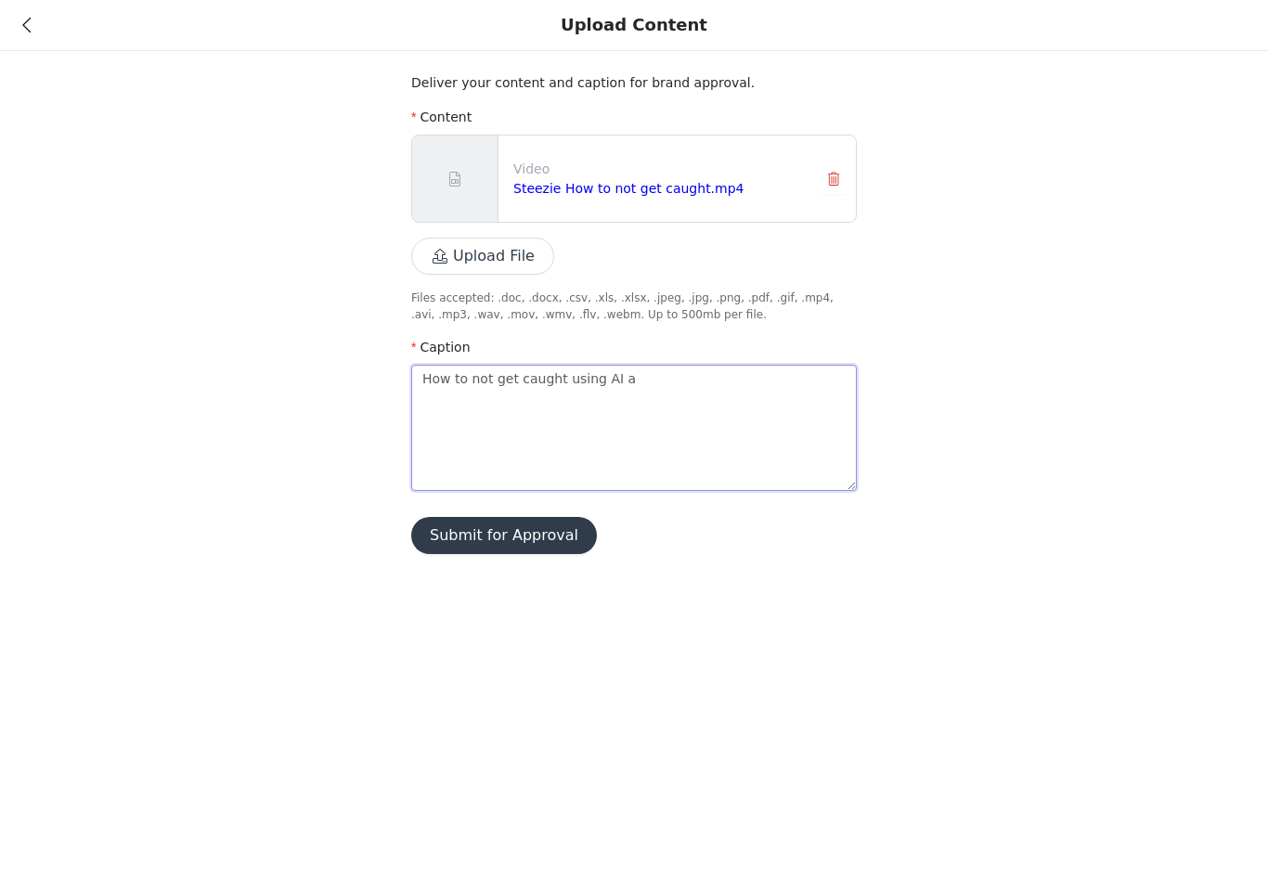
type textarea "How to not get caught using AI as"
type textarea "How to not get caught using AI as s"
type textarea "How to not get caught using AI as st"
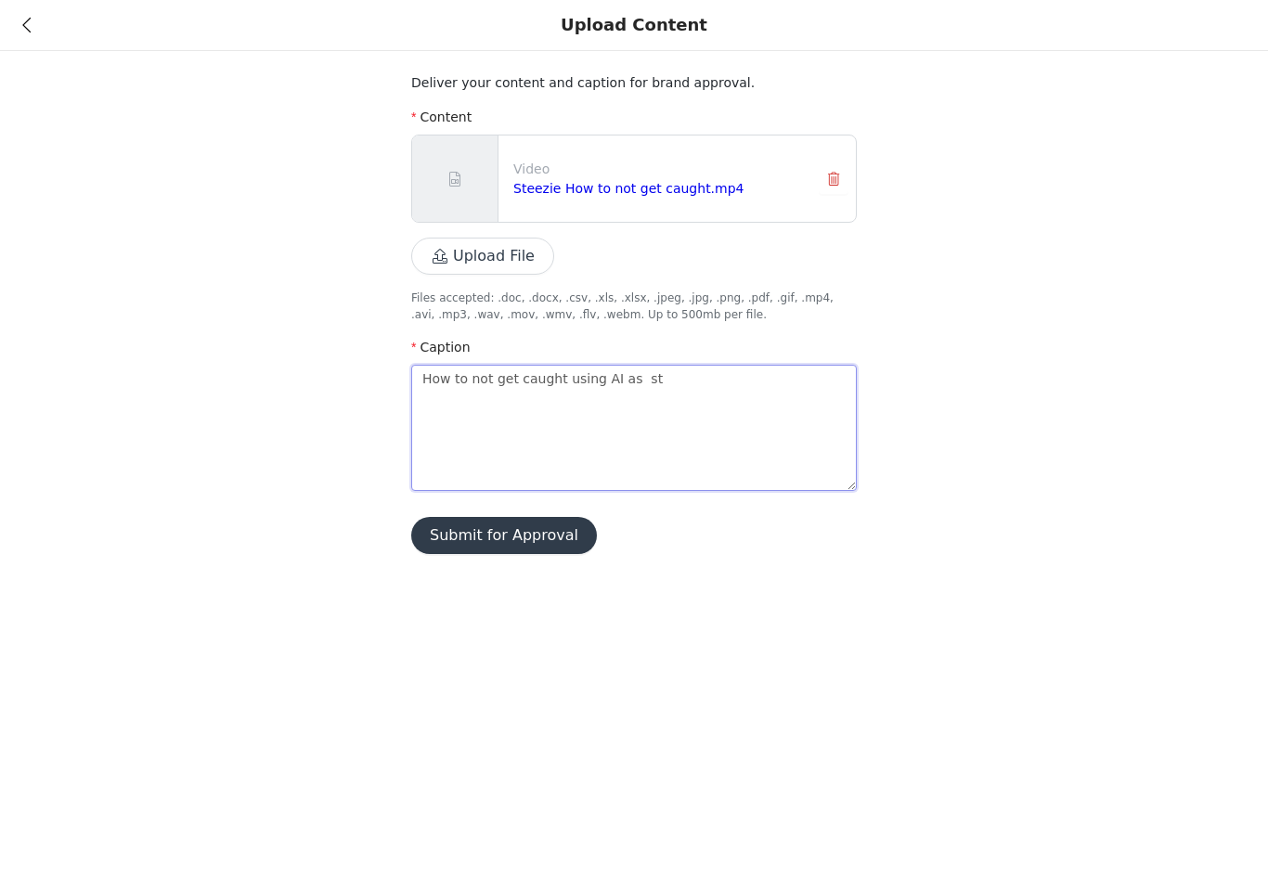
type textarea "How to not get caught using AI as sty"
type textarea "How to not get caught using AI as styd"
type textarea "How to not get caught using AI as styde"
type textarea "How to not get caught using AI as styden"
type textarea "How to not get caught using AI as stydent"
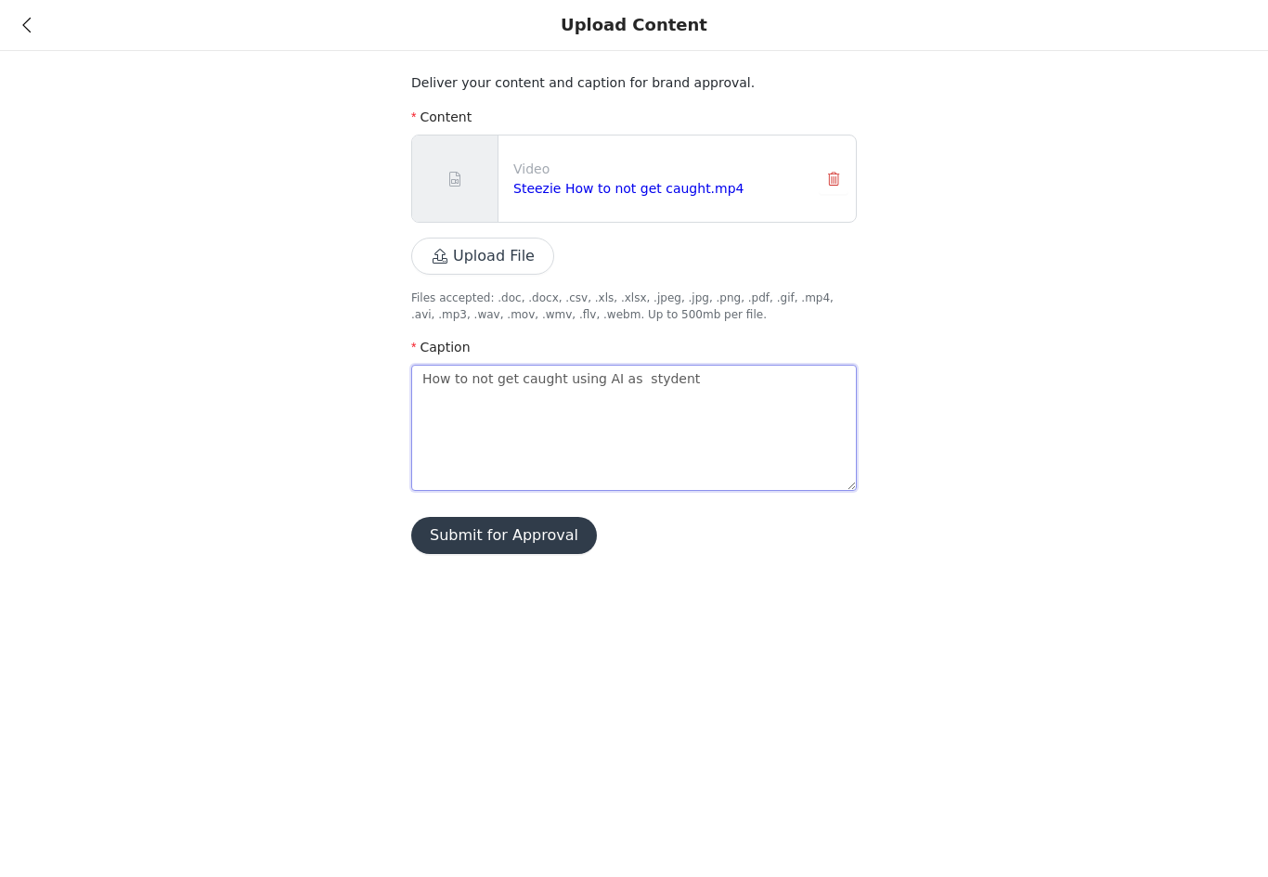
type textarea "How to not get caught using AI as student"
type textarea "How to not get caught using AI as student ."
type textarea "How to not get caught using AI as student .."
type textarea "How to not get caught using AI as student ."
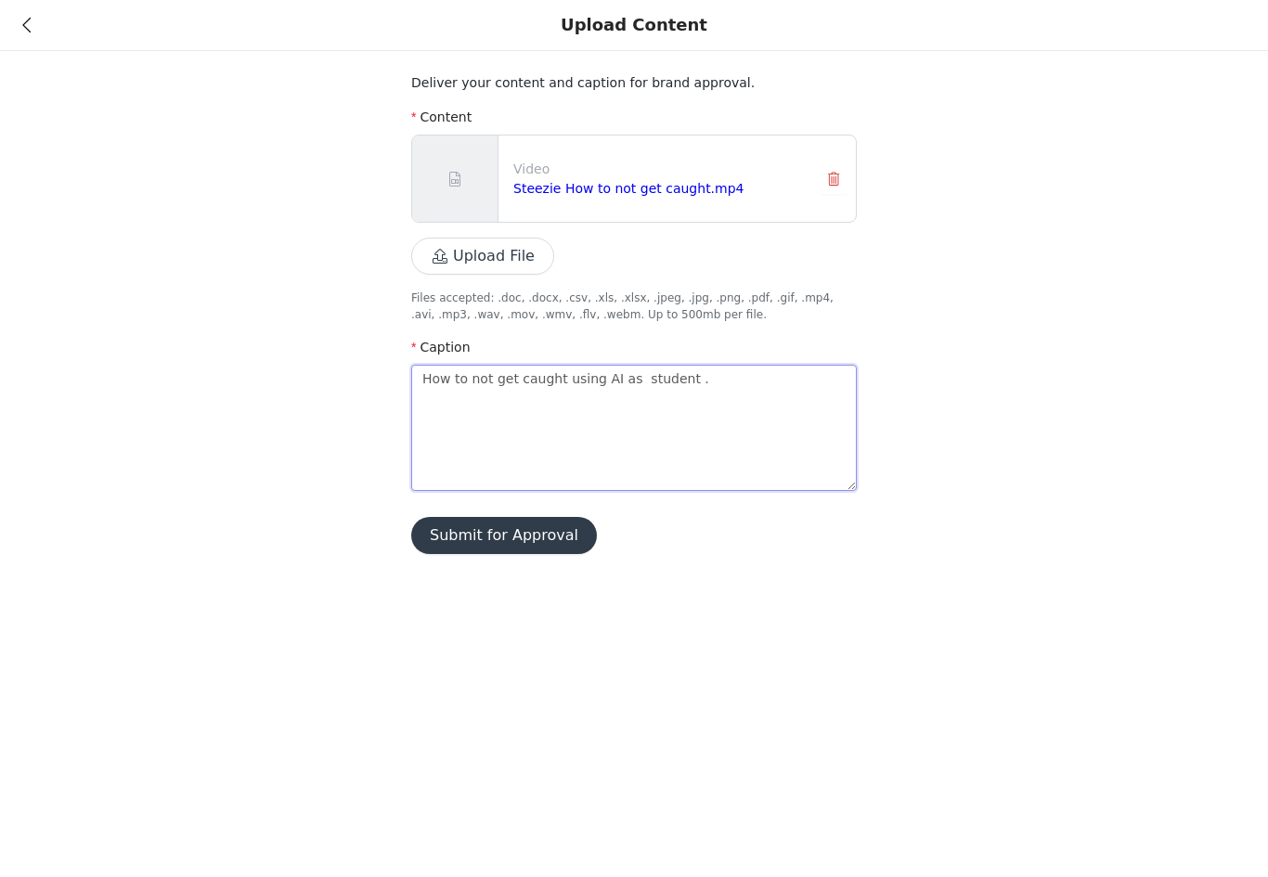
type textarea "How to not get caught using AI as student …"
click at [475, 527] on button "Submit for Approval" at bounding box center [504, 535] width 186 height 37
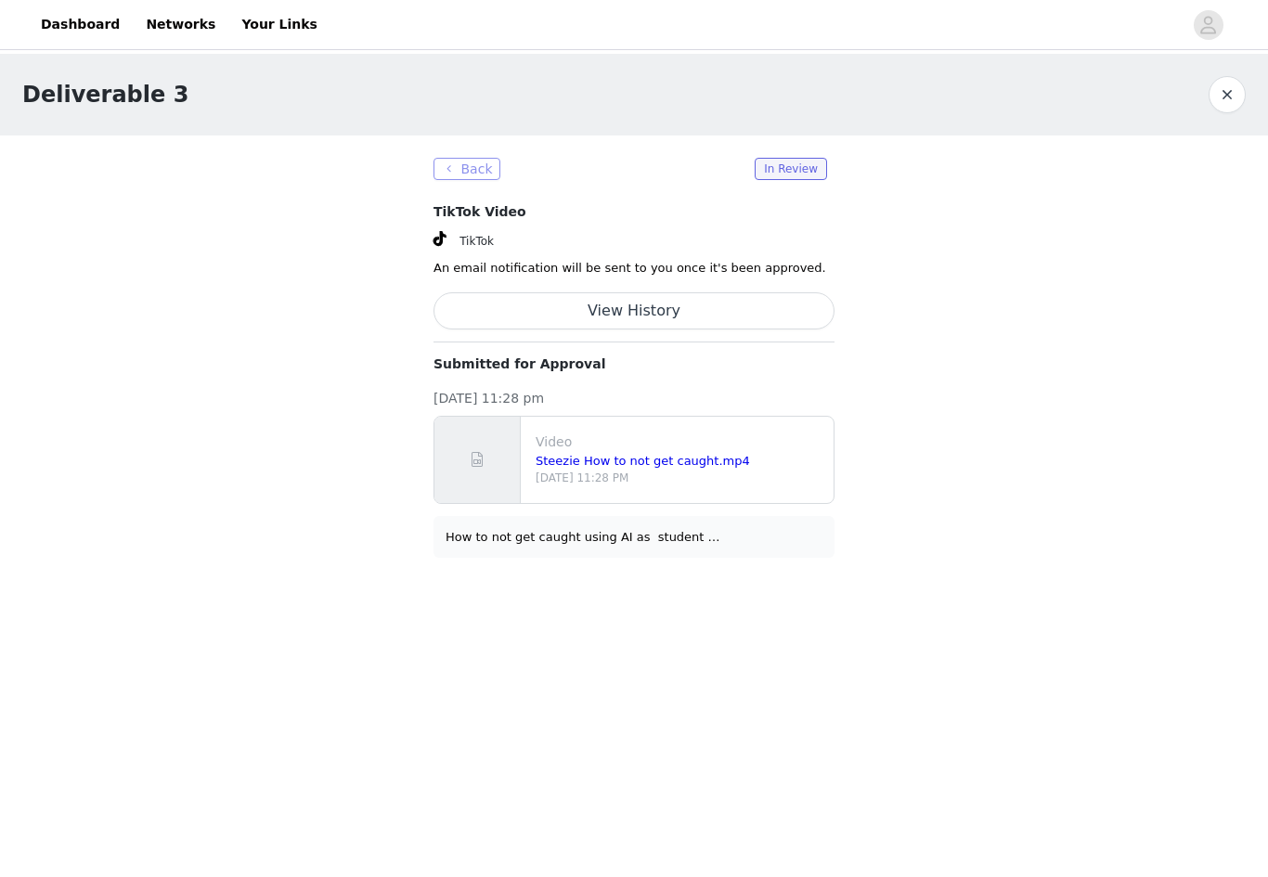
click at [469, 167] on button "Back" at bounding box center [467, 169] width 67 height 22
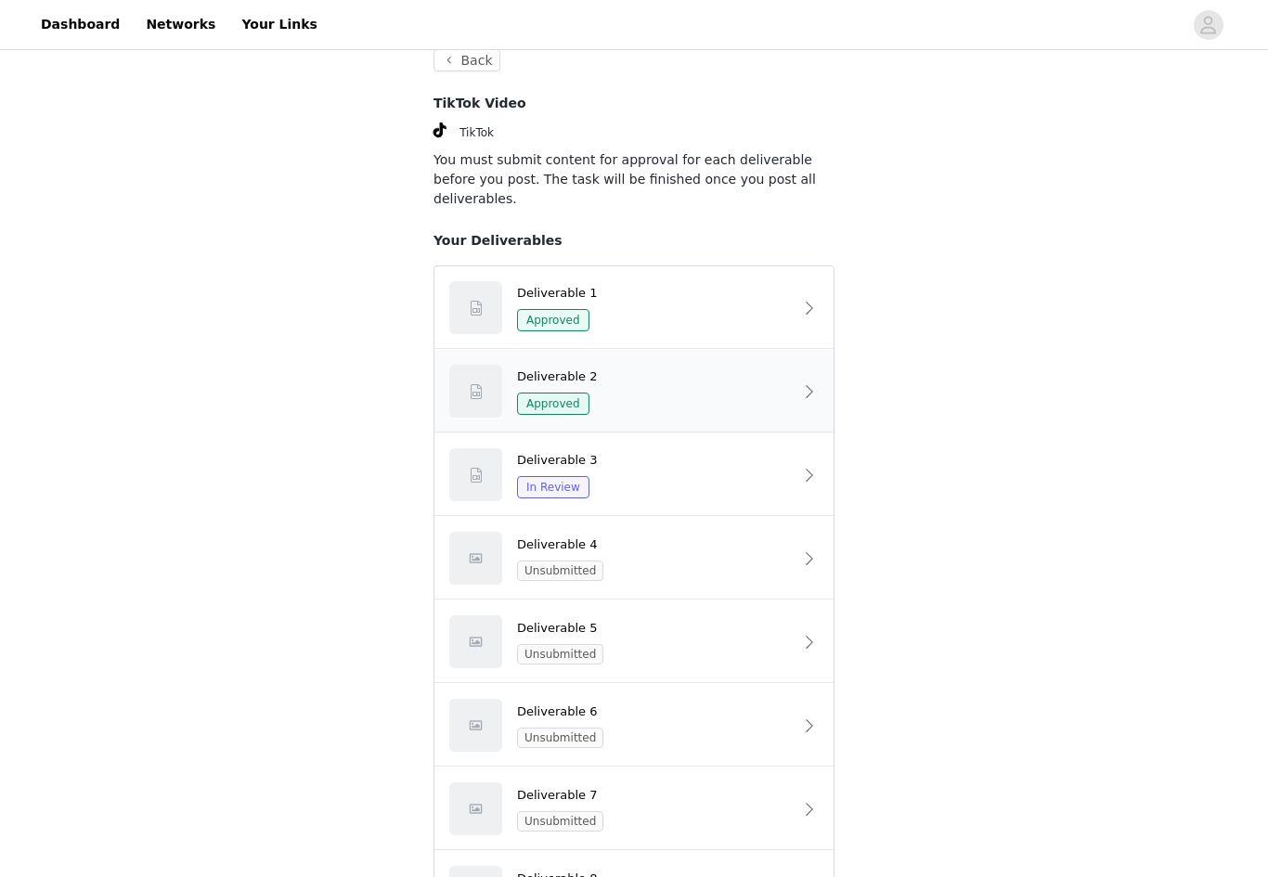
scroll to position [113, 0]
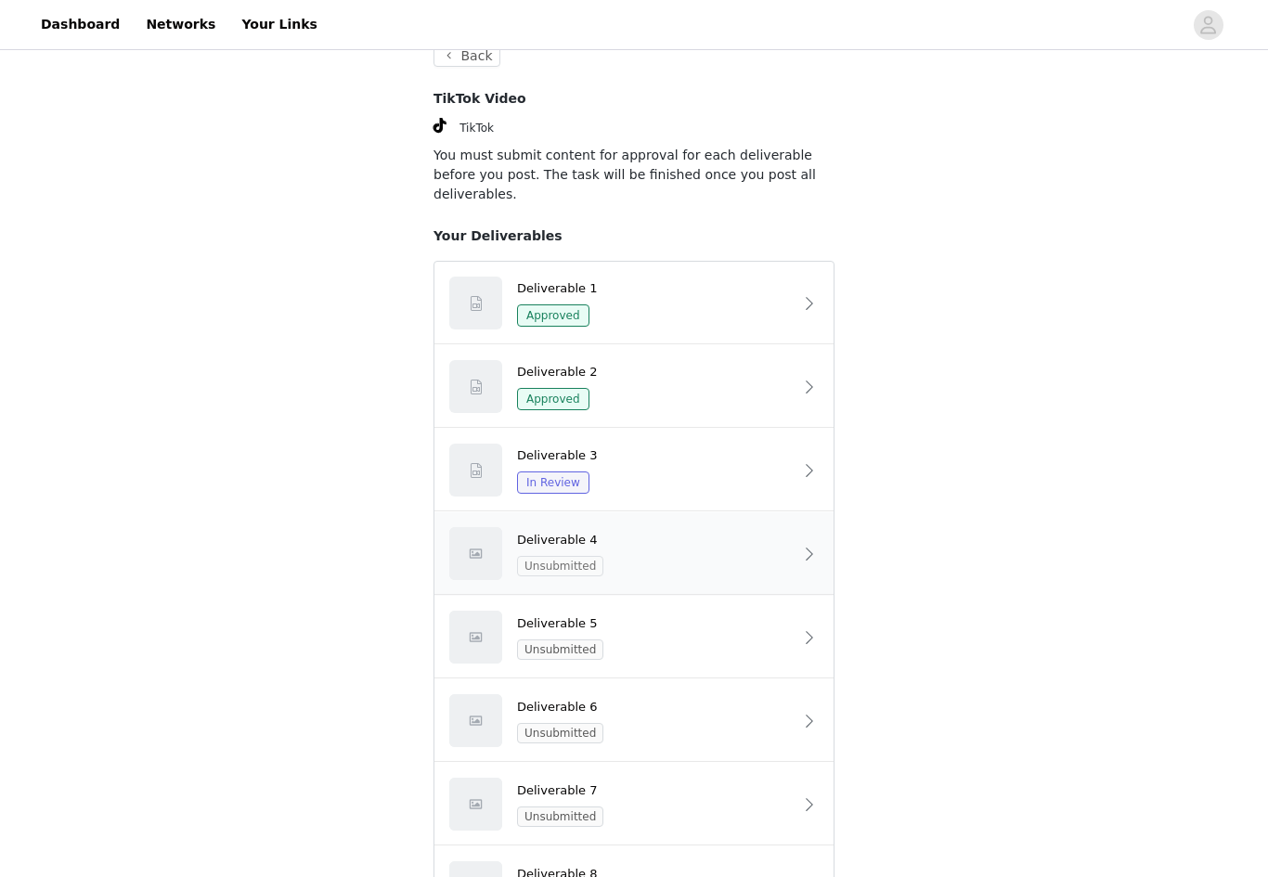
click at [576, 556] on span "Unsubmitted" at bounding box center [560, 566] width 86 height 20
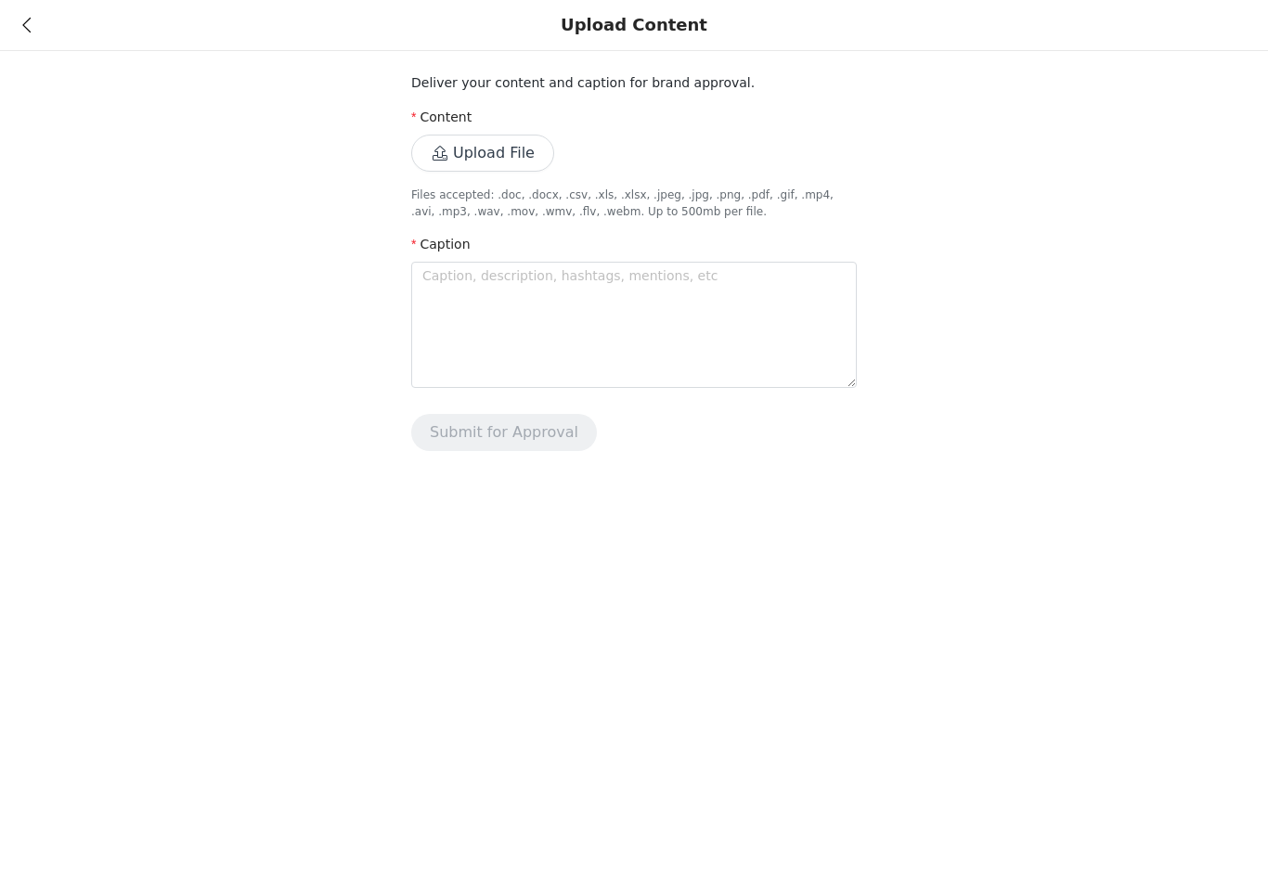
click at [520, 157] on button "Upload File" at bounding box center [482, 153] width 143 height 37
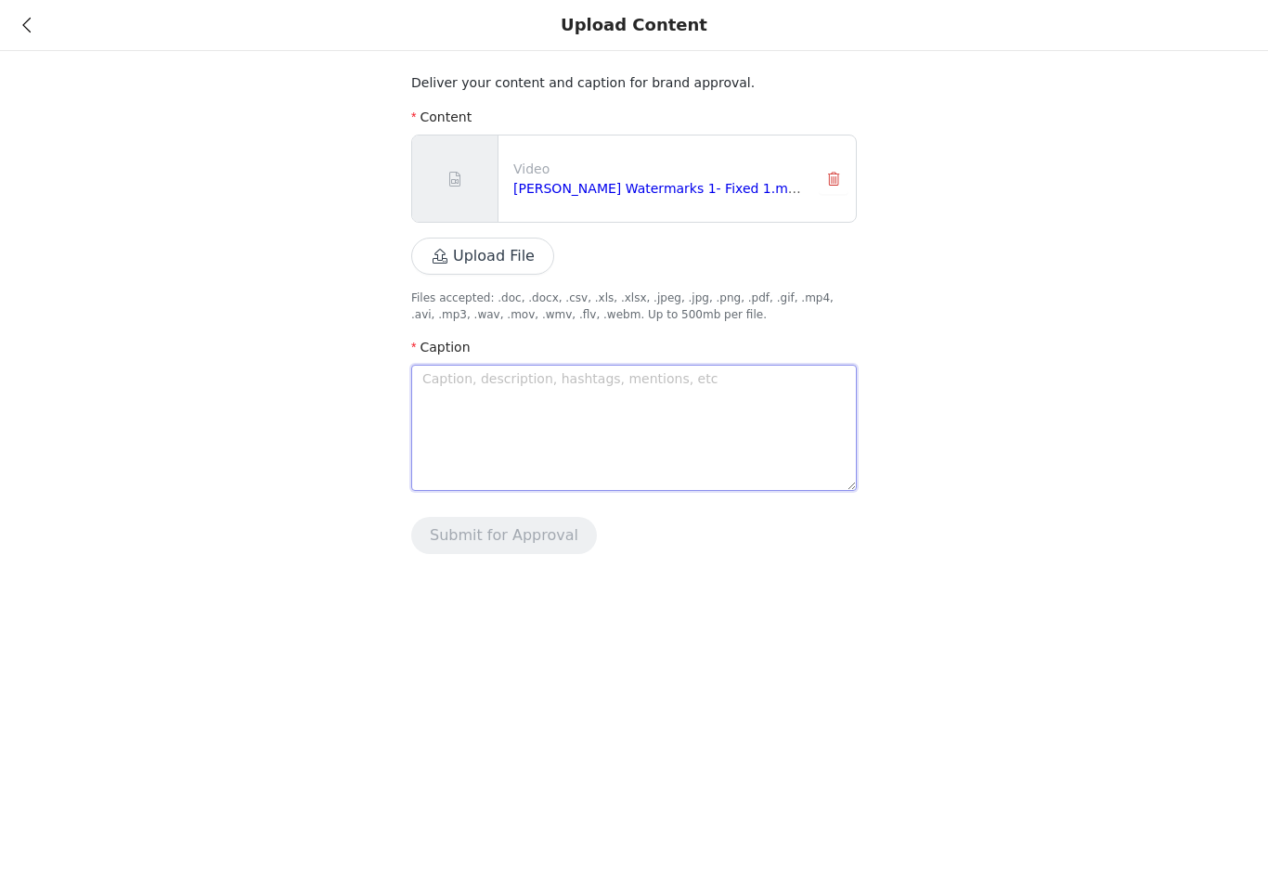
click at [581, 428] on textarea at bounding box center [634, 428] width 446 height 126
type textarea "C"
type textarea "Ch"
type textarea "Cha"
type textarea "Chat"
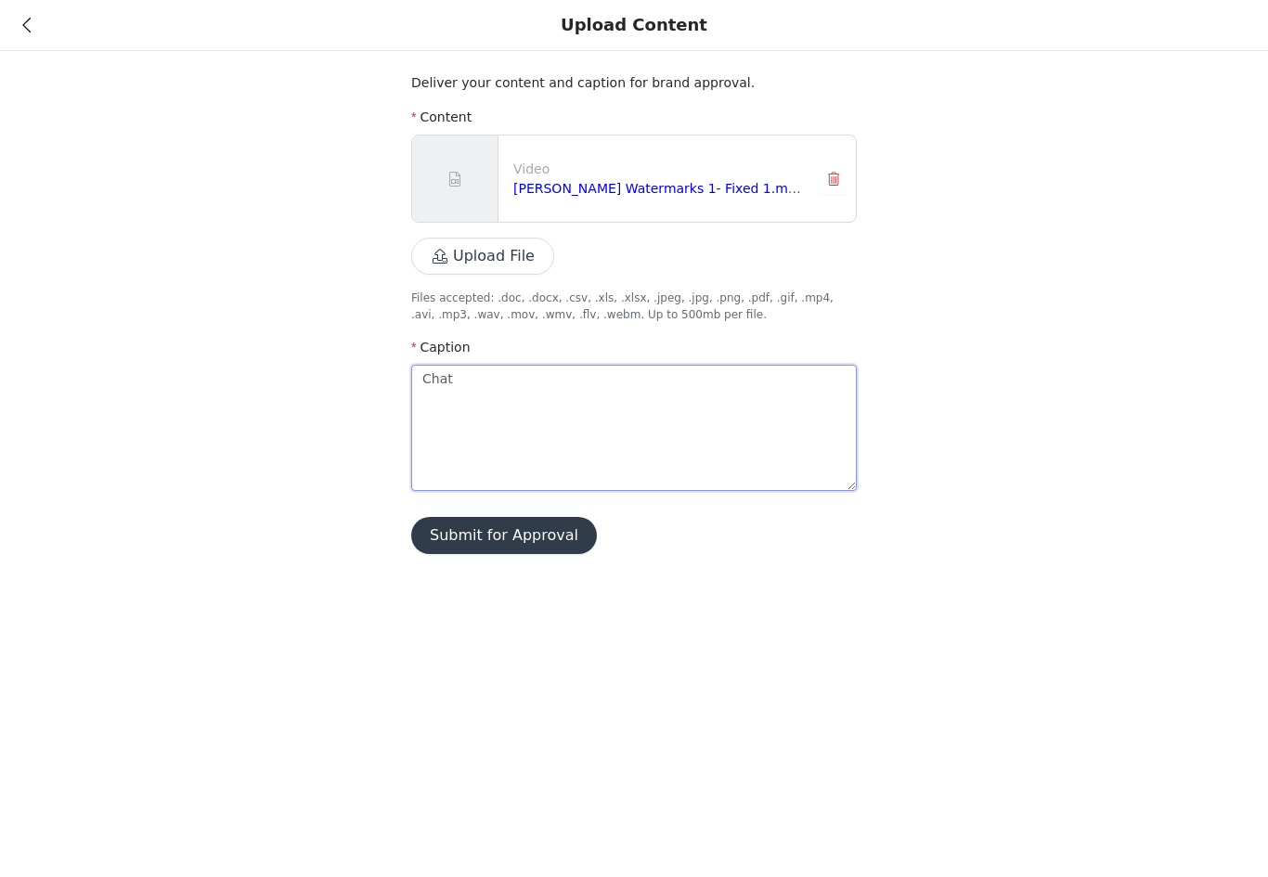
type textarea "Chat"
type textarea "Chat G"
type textarea "Chat GP"
type textarea "Chat GPT"
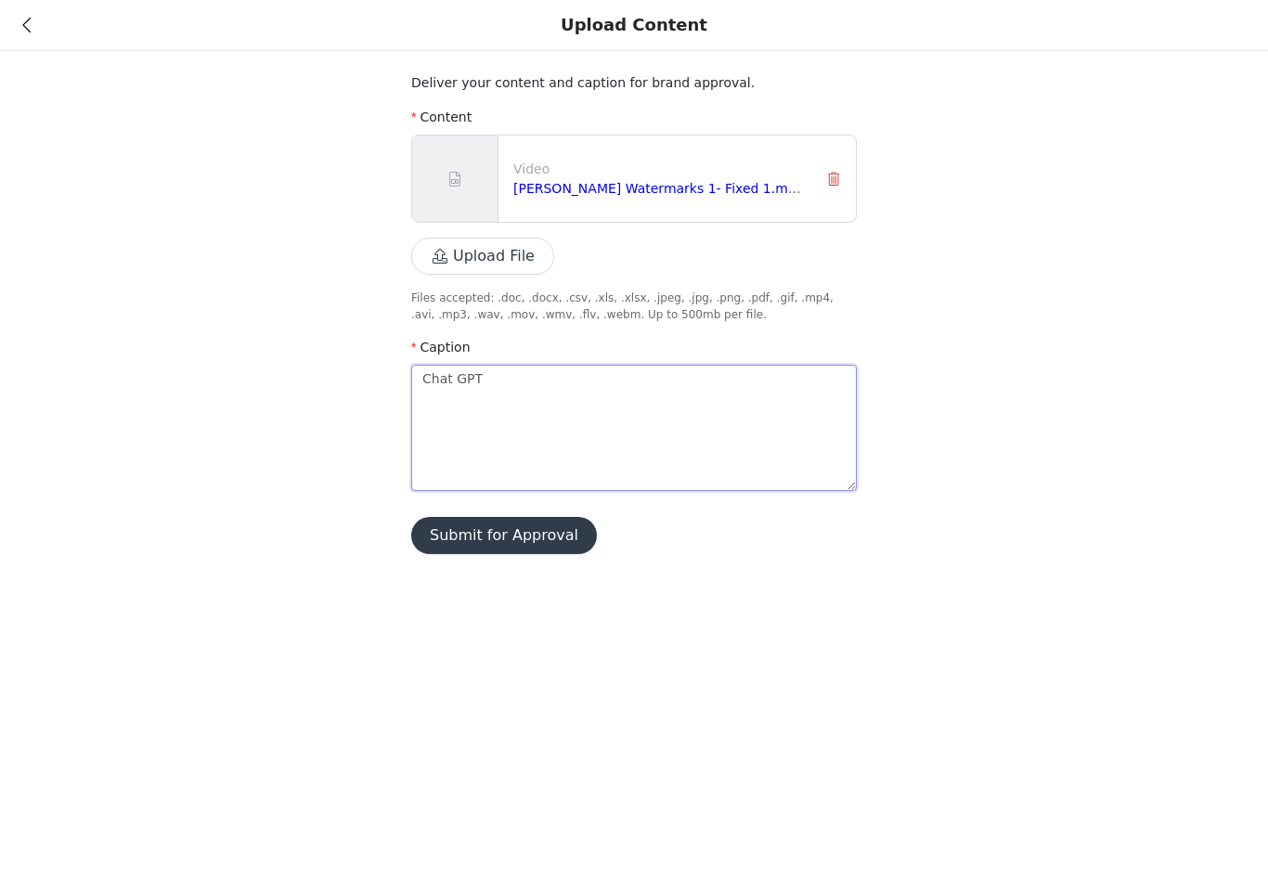
type textarea "Chat GPT n"
type textarea "Chat GPT no"
type textarea "Chat GPT now"
type textarea "Chat GPT now l"
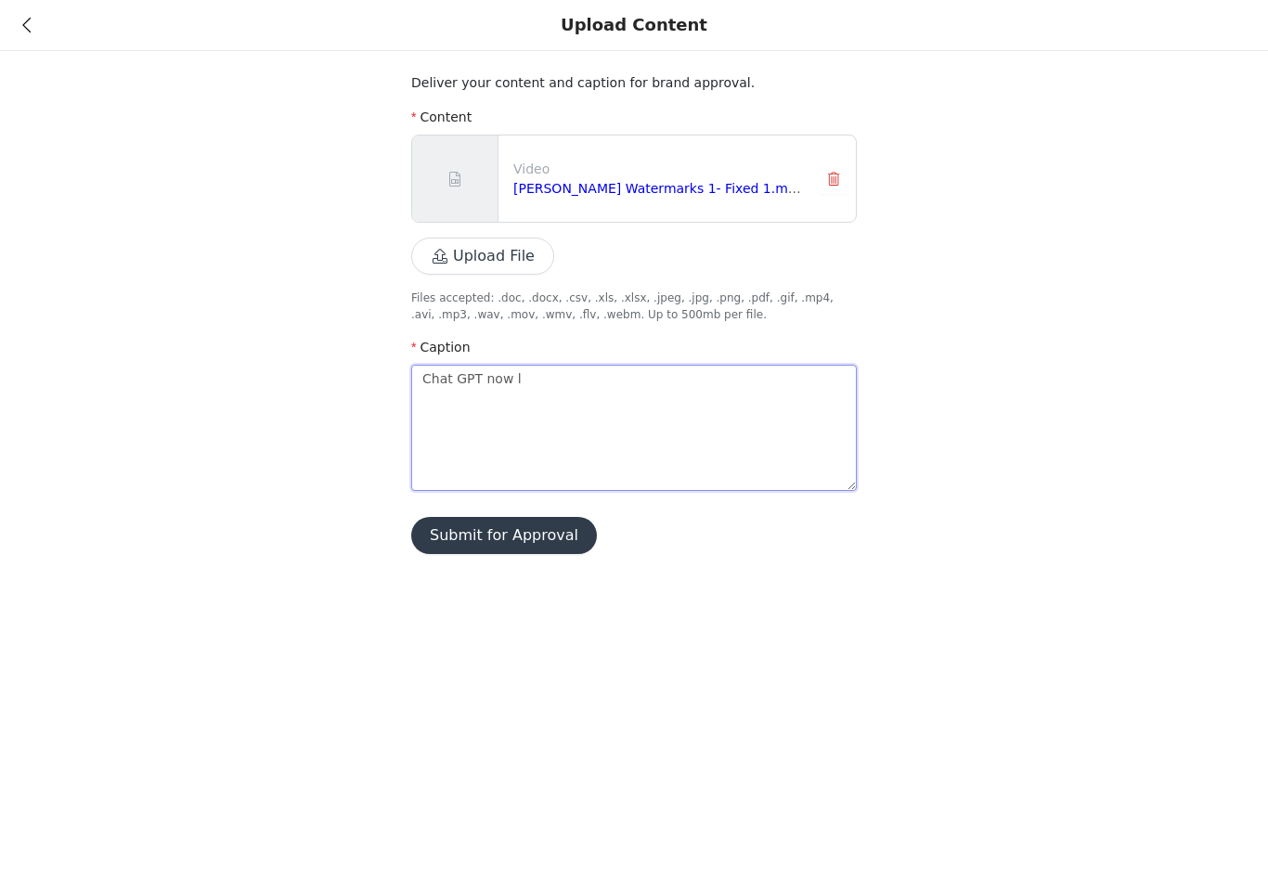
type textarea "Chat GPT now le"
type textarea "Chat GPT now lea"
type textarea "Chat GPT now [PERSON_NAME]"
type textarea "Chat GPT now leabe"
type textarea "Chat GPT now leabes"
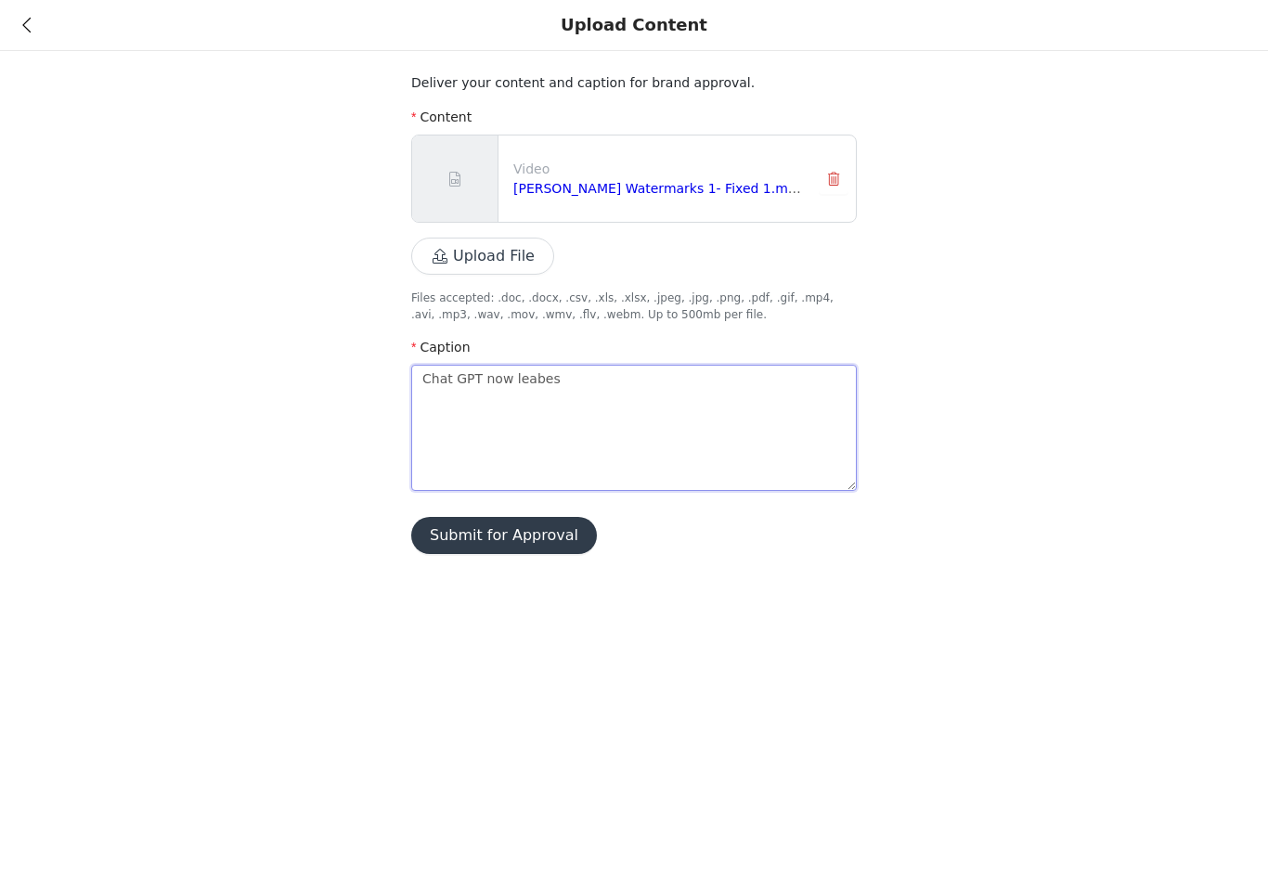
type textarea "Chat GPT now leabe"
type textarea "Chat GPT now [PERSON_NAME]"
type textarea "Chat GPT now lea"
type textarea "Chat GPT now le"
type textarea "Chat GPT now lea"
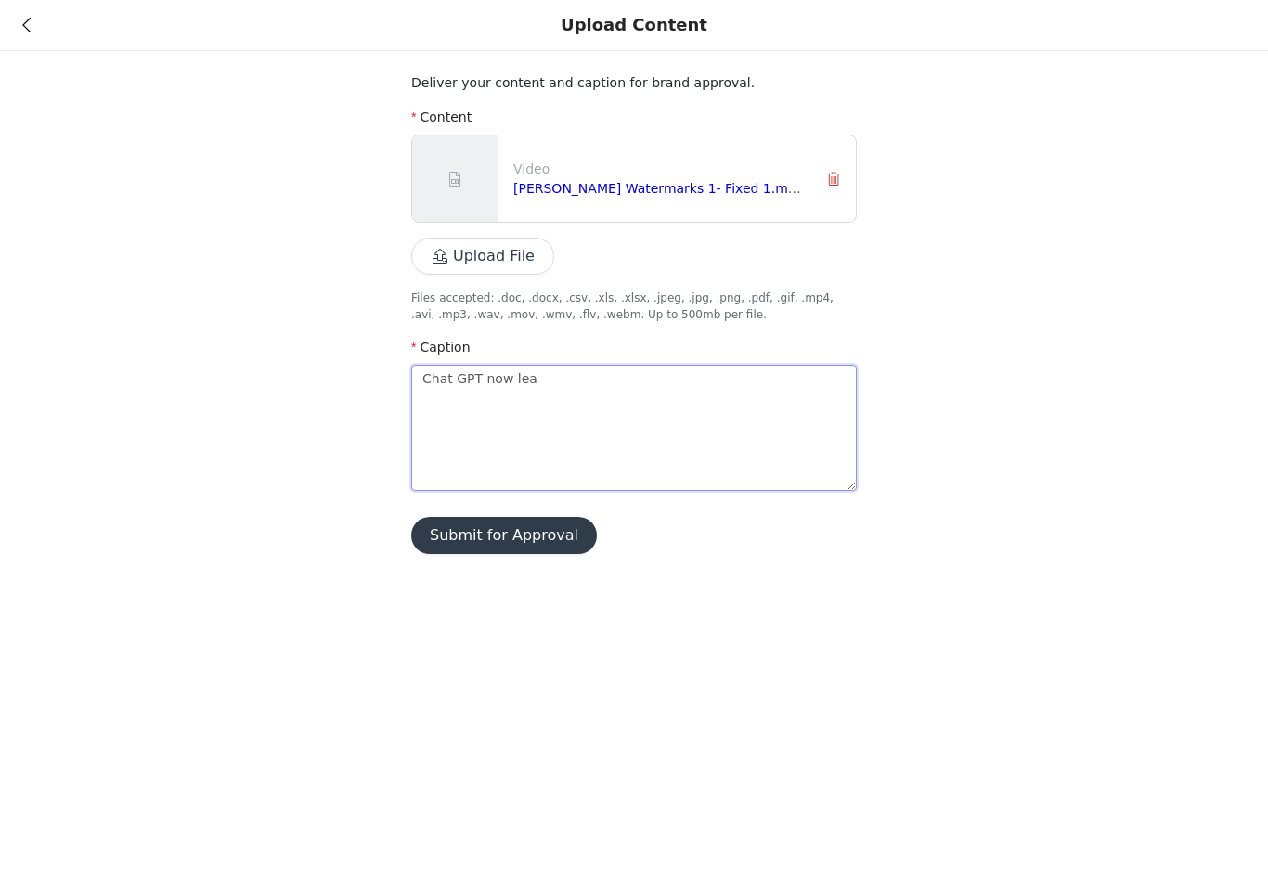
type textarea "Chat GPT now leav"
type textarea "Chat GPT now leave"
type textarea "Chat GPT now leaves"
type textarea "Chat GPT now leaves i"
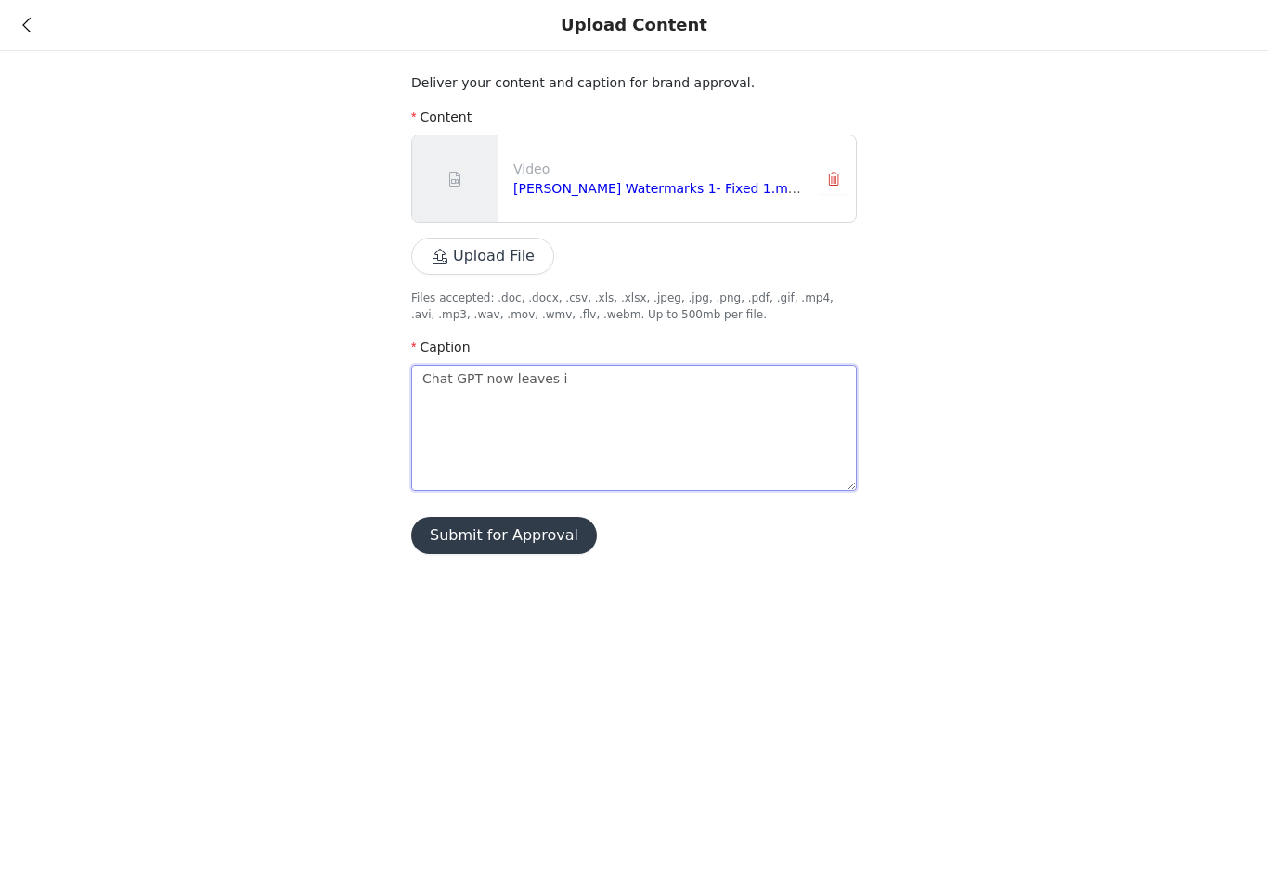
type textarea "Chat GPT now leaves in"
type textarea "Chat GPT now leaves inv"
type textarea "Chat GPT now leaves invi"
type textarea "Chat GPT now leaves invis"
type textarea "Chat GPT now leaves invisb"
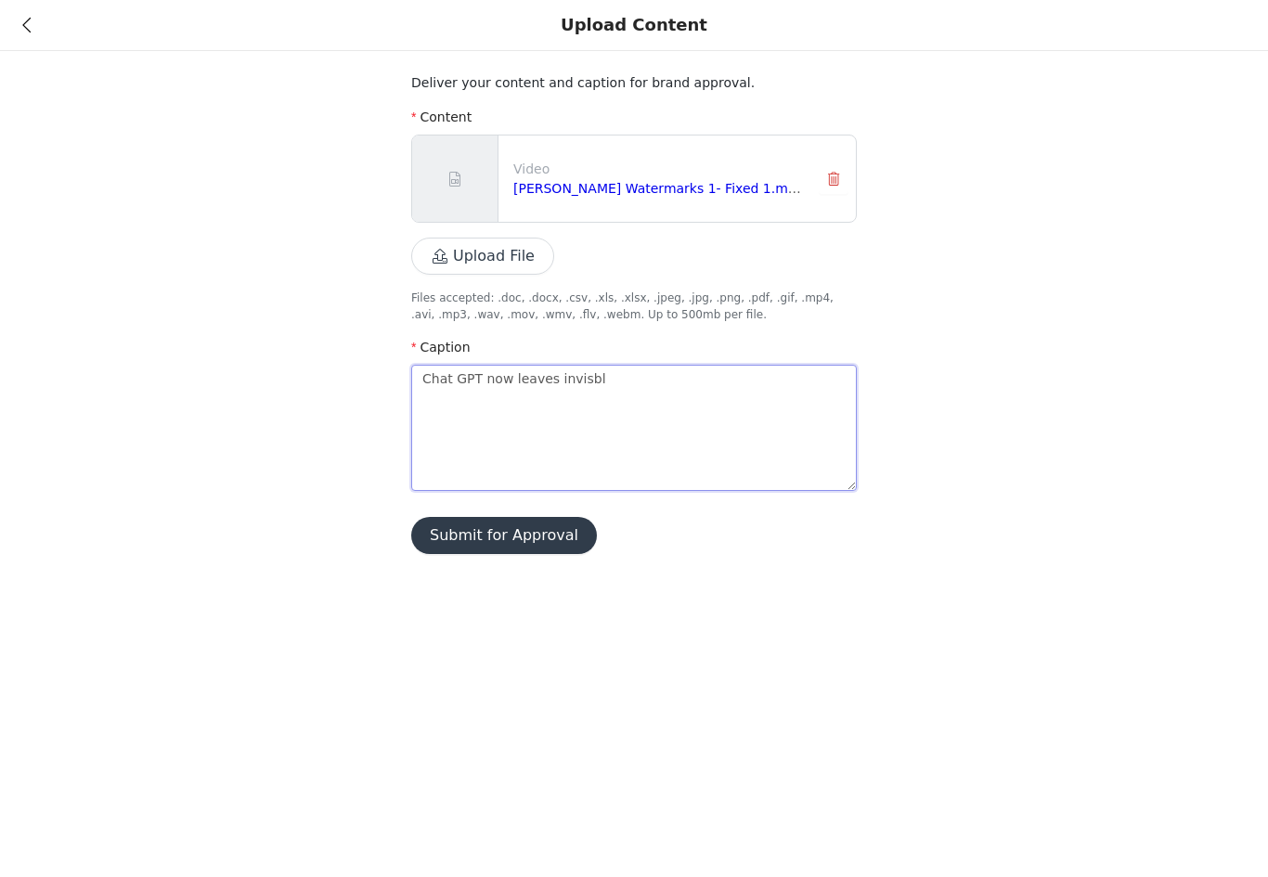
type textarea "Chat GPT now leaves invisble"
type textarea "Chat GPT now leaves invisible"
type textarea "Chat GPT now leaves invisible w"
type textarea "Chat GPT now leaves invisible wa"
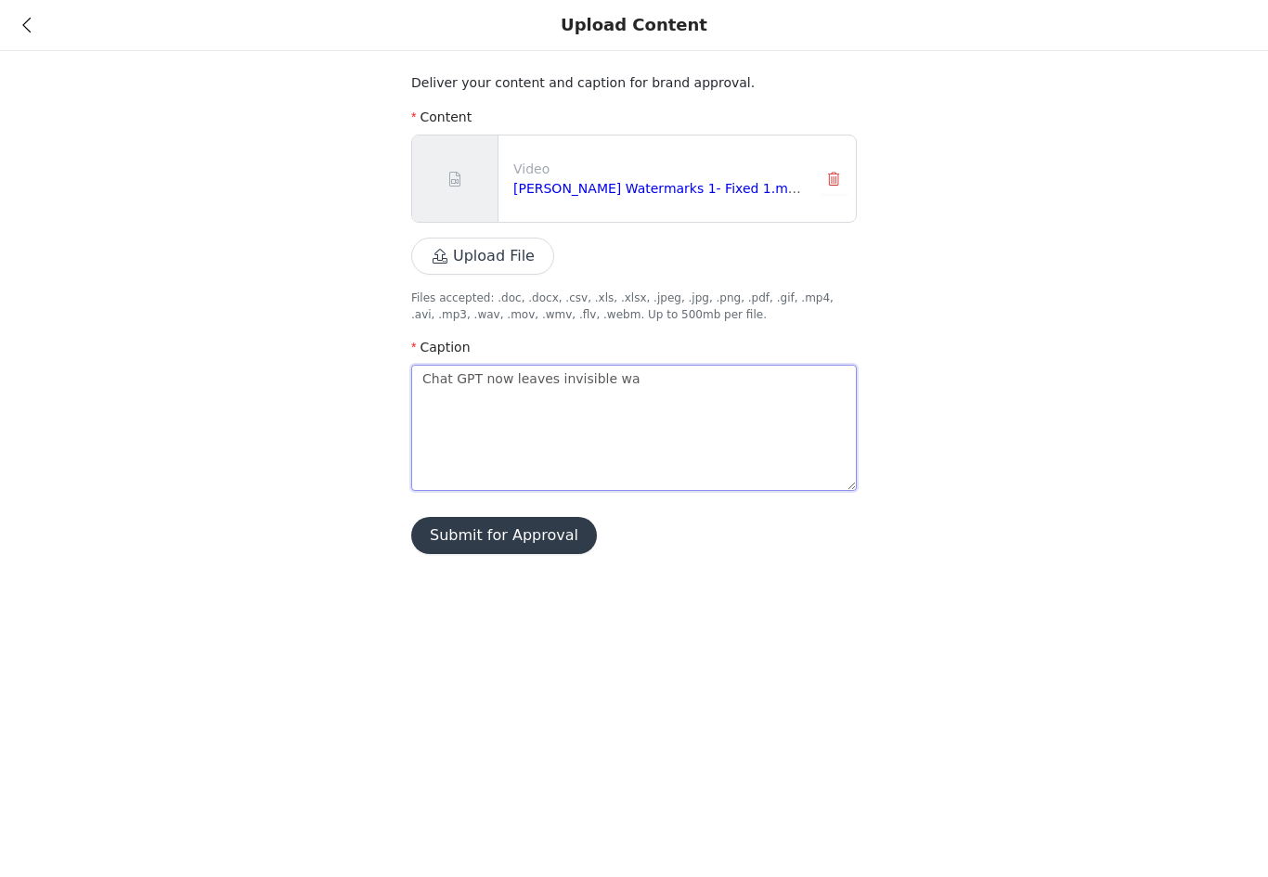
type textarea "Chat GPT now leaves invisible wat"
type textarea "Chat GPT now leaves invisible wate"
type textarea "Chat GPT now leaves invisible water"
type textarea "Chat GPT now leaves invisible waterm"
type textarea "Chat GPT now leaves invisible waterma"
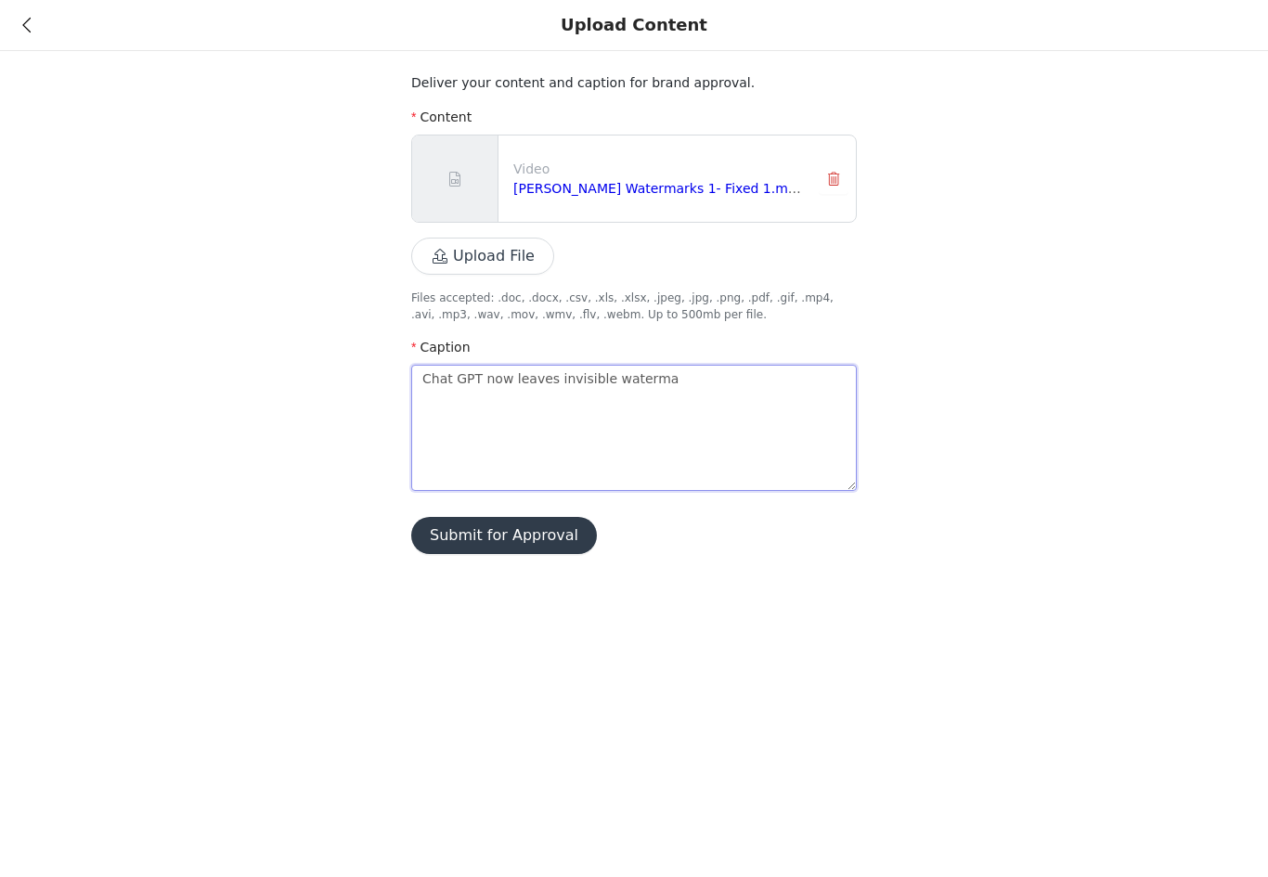
type textarea "Chat GPT now leaves invisible watermar"
type textarea "Chat GPT now leaves invisible watermarks"
type textarea "Chat GPT now leaves invisible watermarksth"
click at [555, 539] on button "Submit for Approval" at bounding box center [504, 535] width 186 height 37
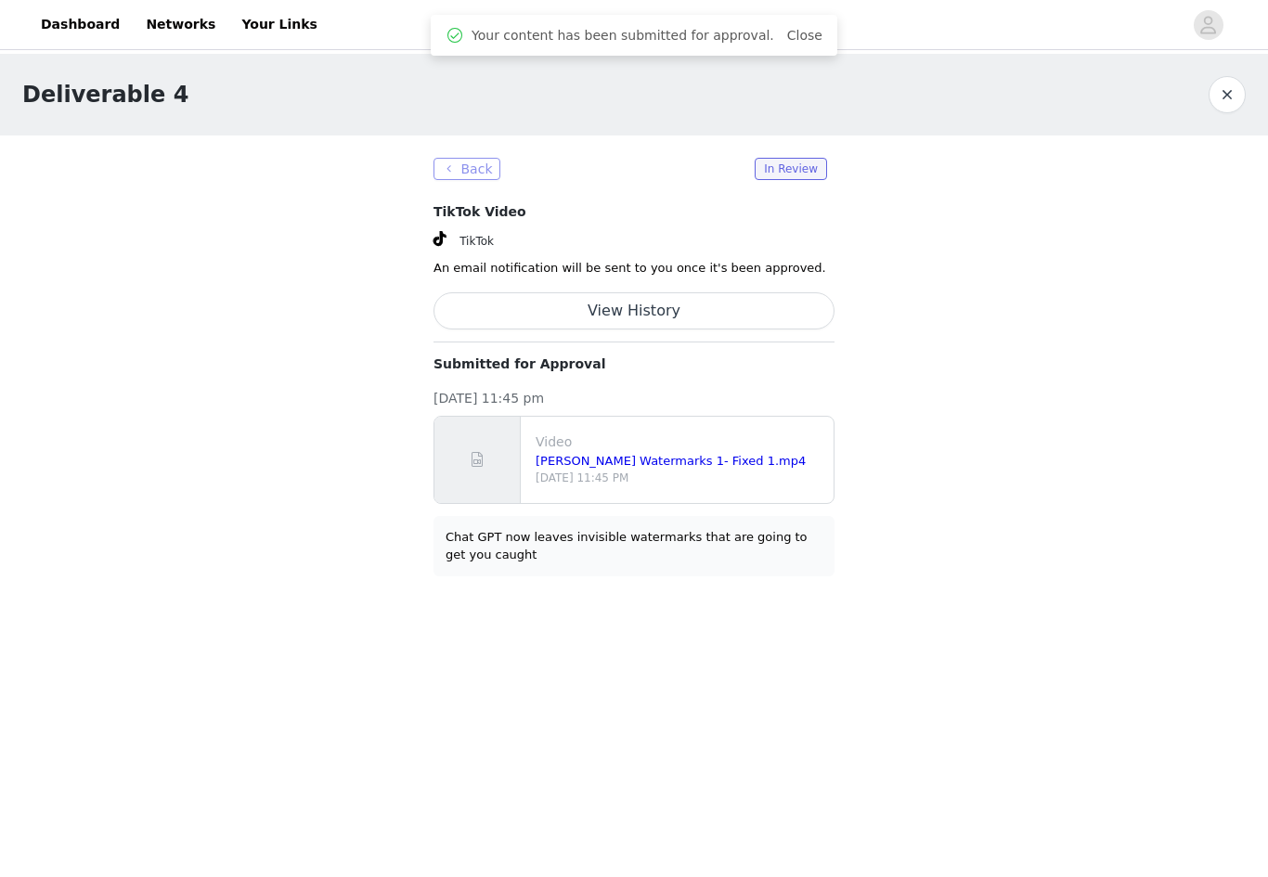
click at [452, 172] on button "Back" at bounding box center [467, 169] width 67 height 22
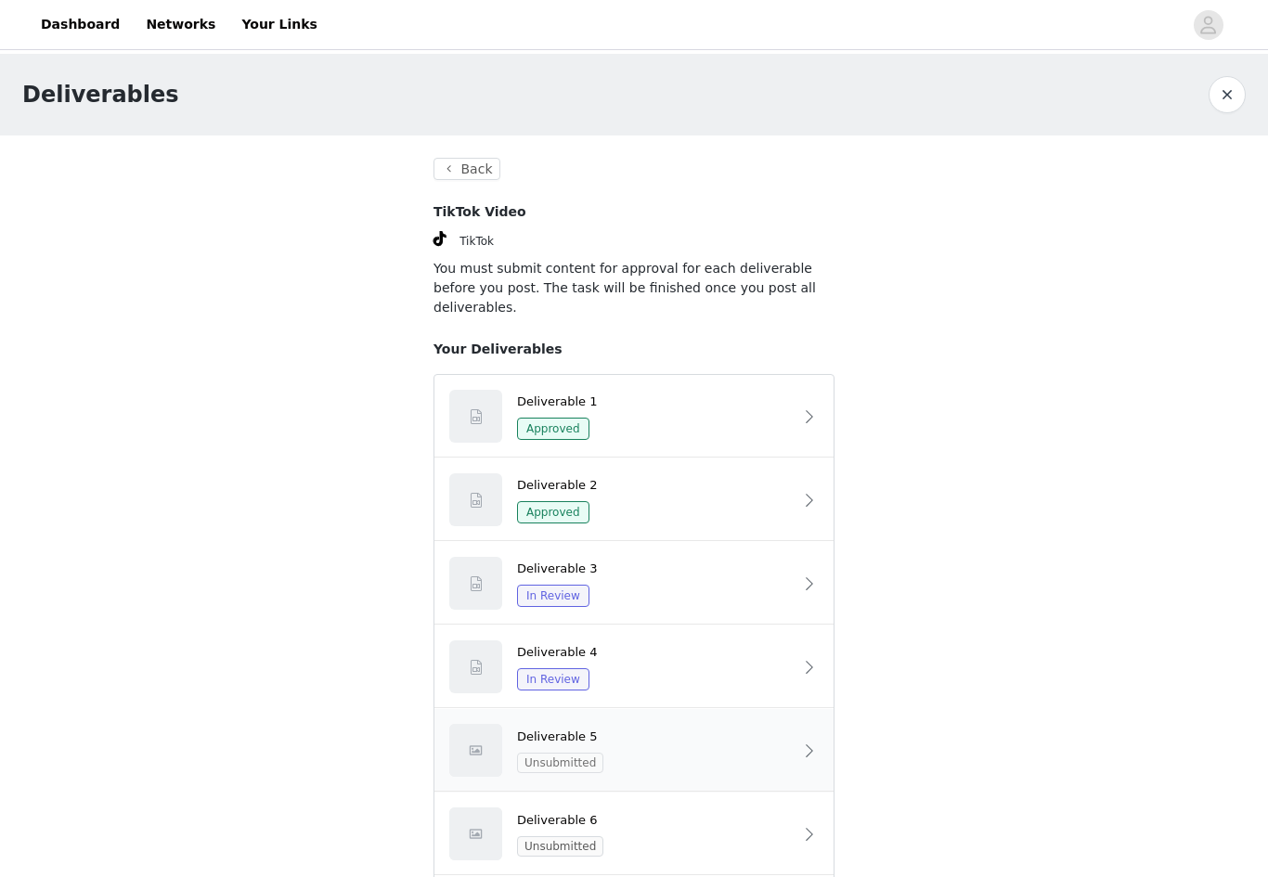
click at [570, 753] on span "Unsubmitted" at bounding box center [560, 763] width 86 height 20
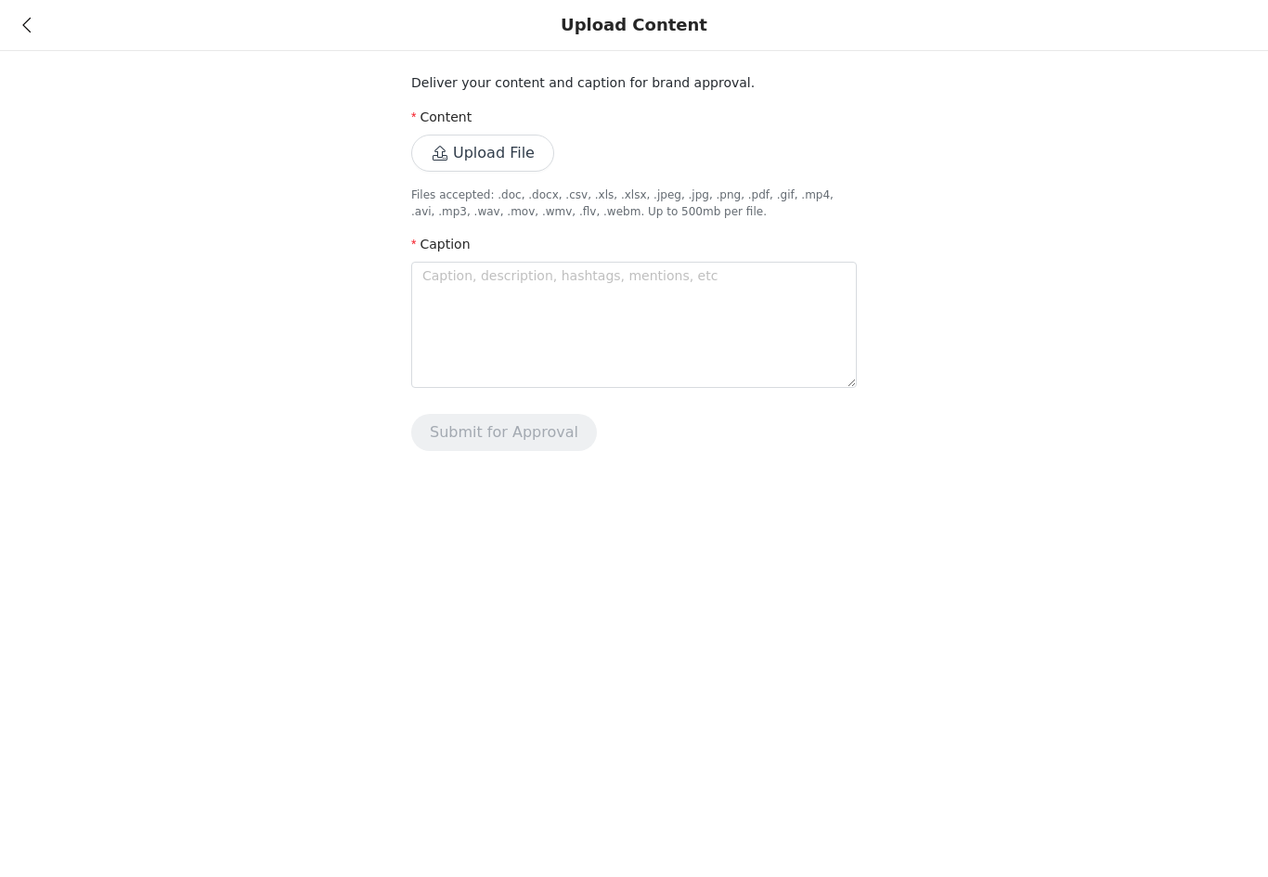
click at [519, 149] on button "Upload File" at bounding box center [482, 153] width 143 height 37
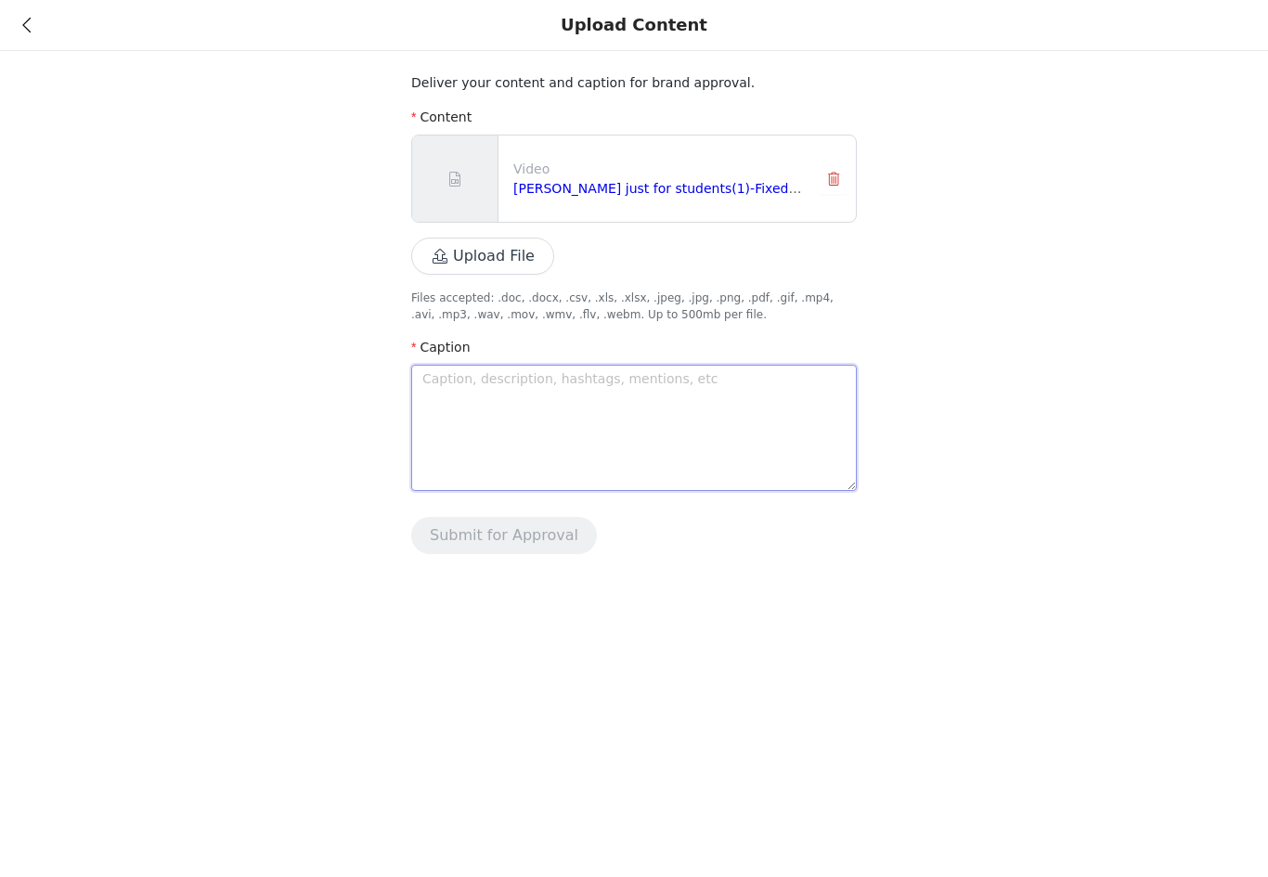
click at [670, 381] on textarea at bounding box center [634, 428] width 446 height 126
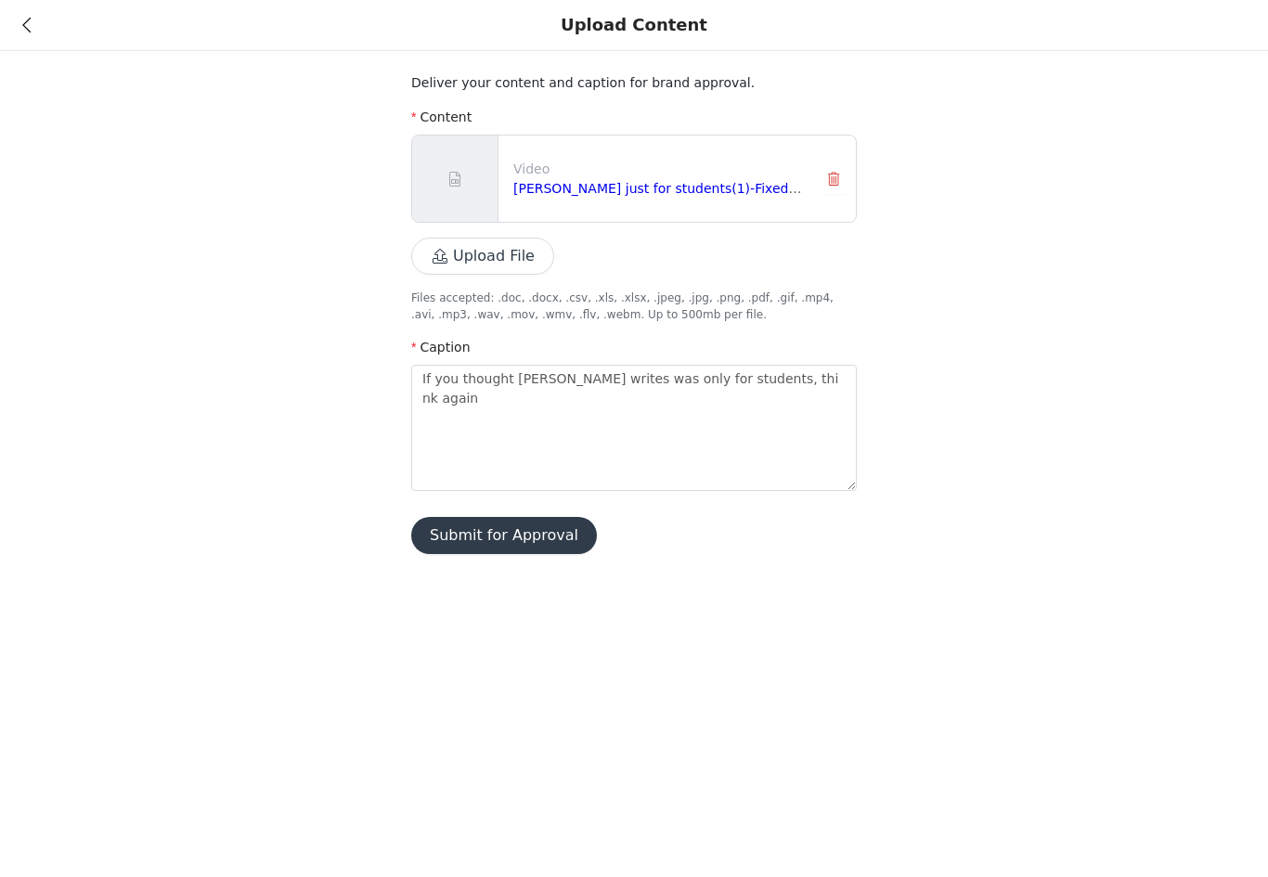
click at [484, 534] on button "Submit for Approval" at bounding box center [504, 535] width 186 height 37
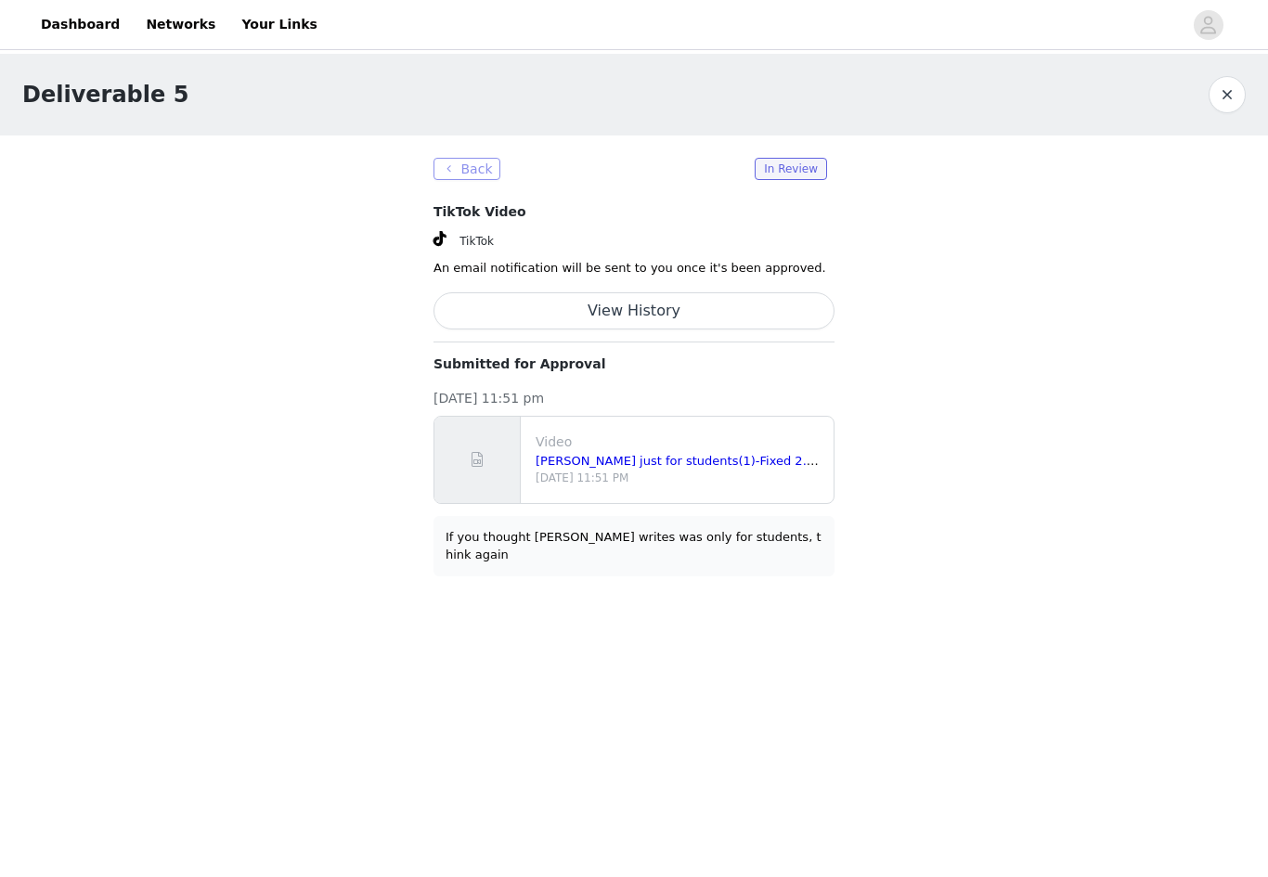
click at [471, 167] on button "Back" at bounding box center [467, 169] width 67 height 22
